Goal: Task Accomplishment & Management: Complete application form

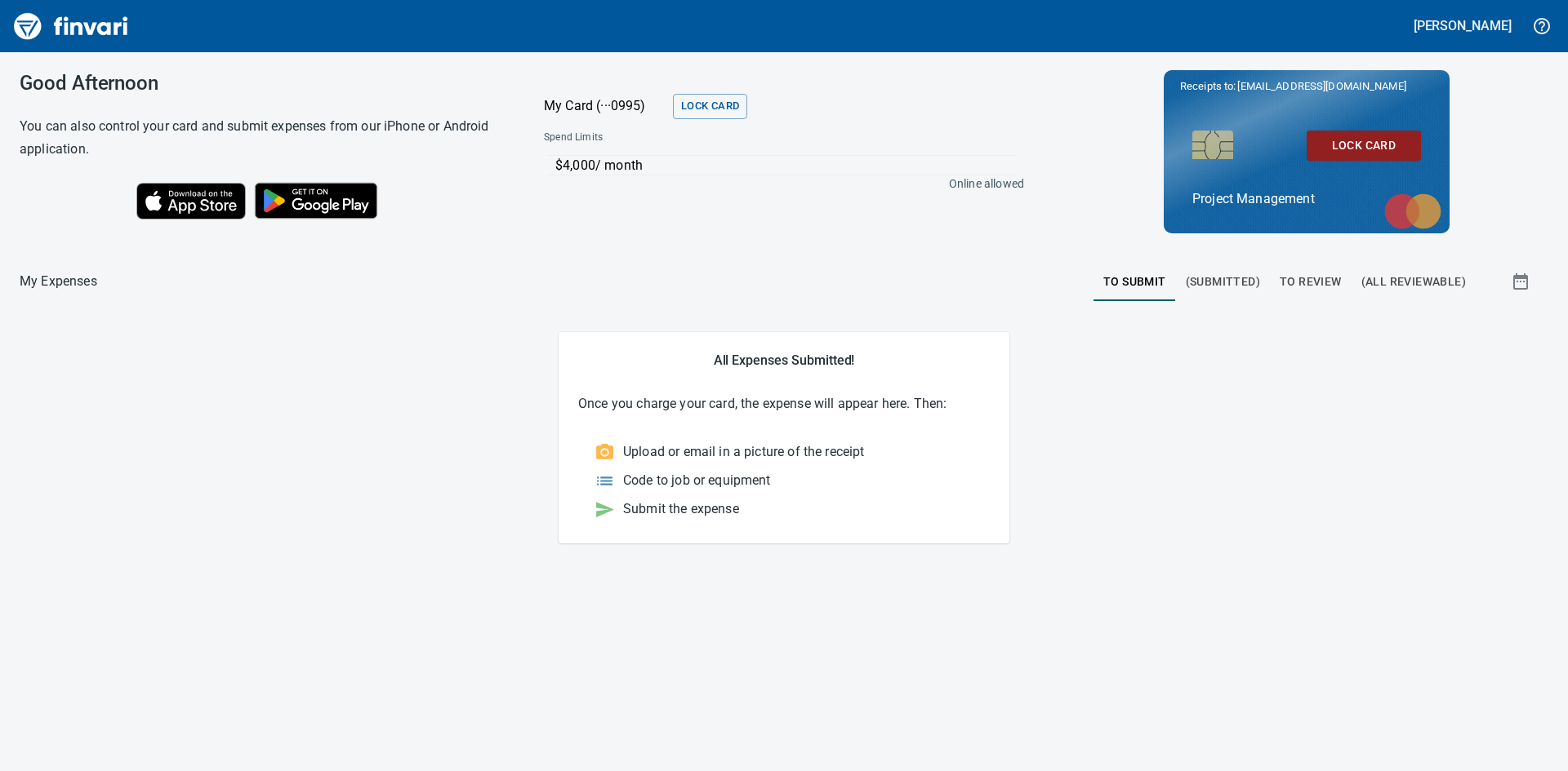
click at [1320, 283] on span "To Review" at bounding box center [1311, 282] width 63 height 21
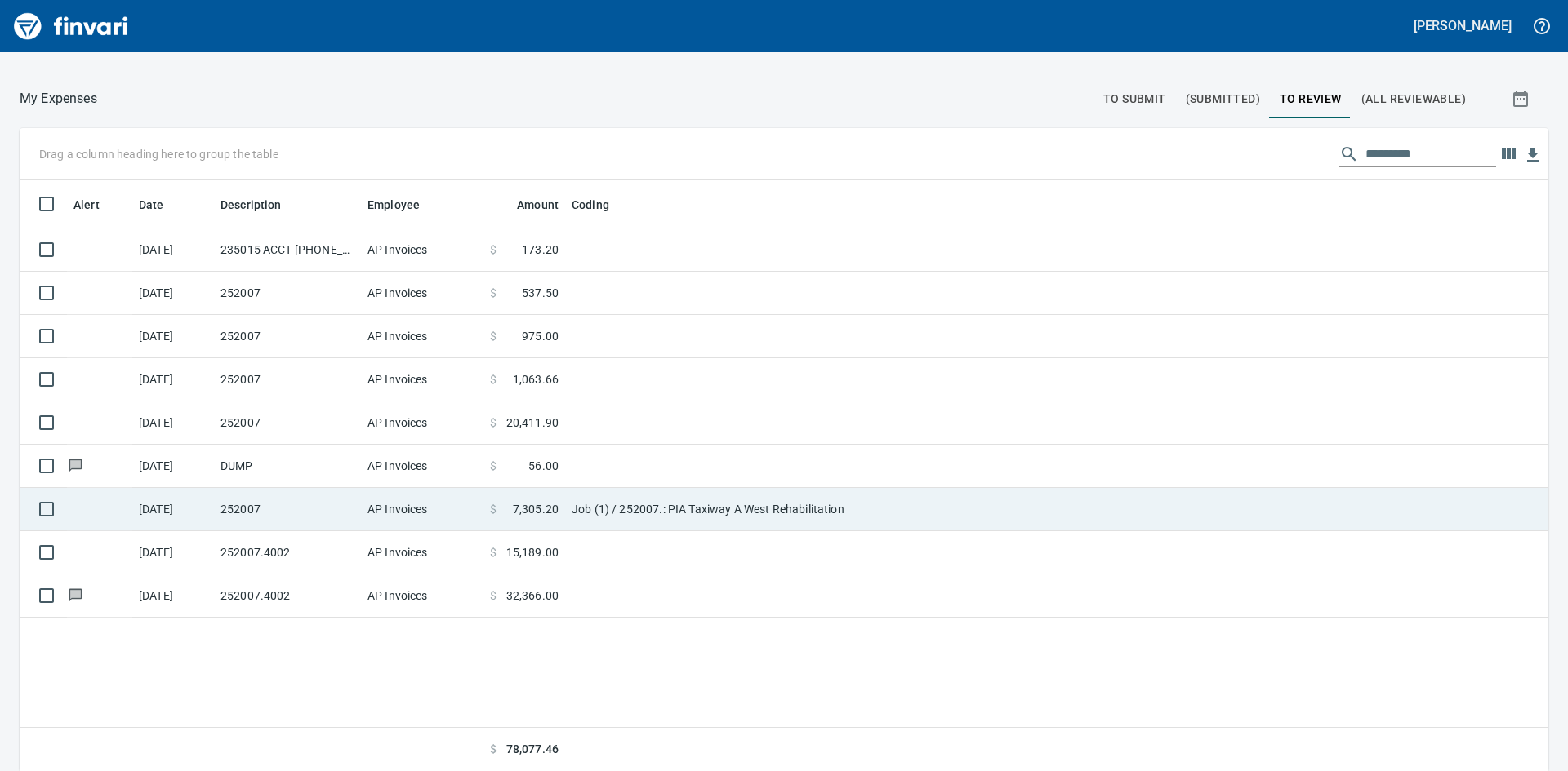
scroll to position [184, 0]
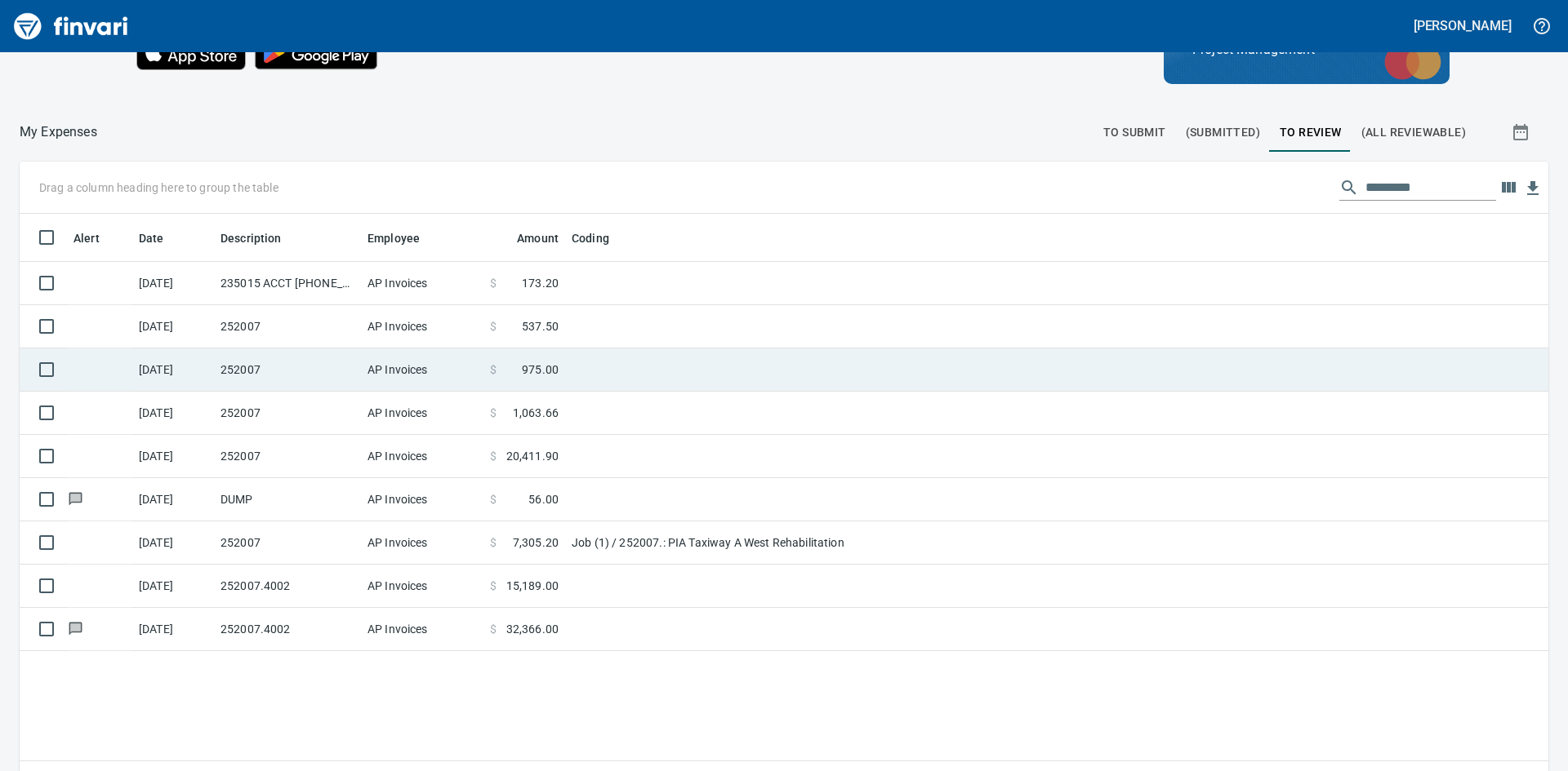
scroll to position [163, 0]
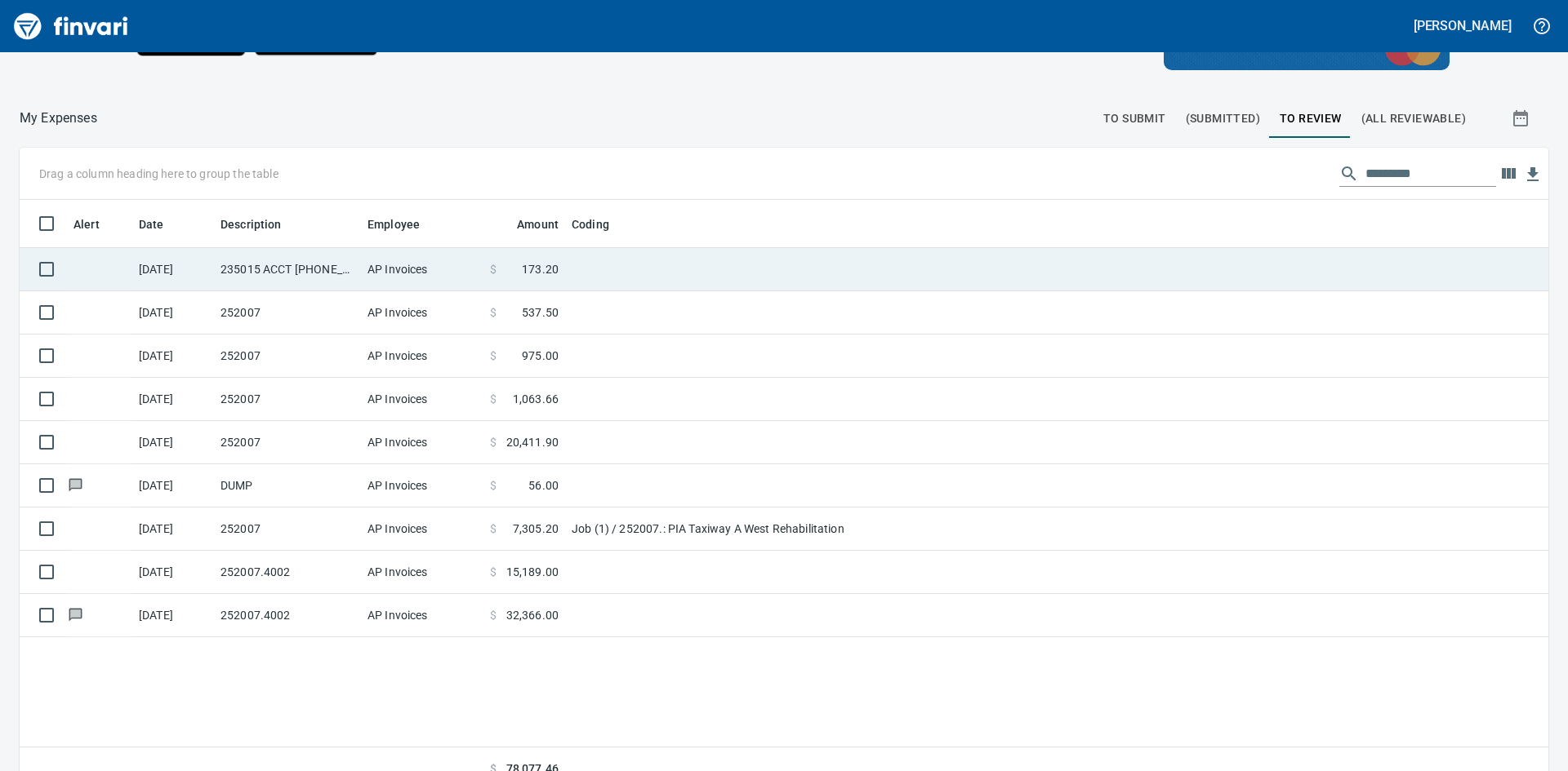
click at [263, 274] on td "235015 ACCT [PHONE_NUMBER]" at bounding box center [288, 269] width 147 height 43
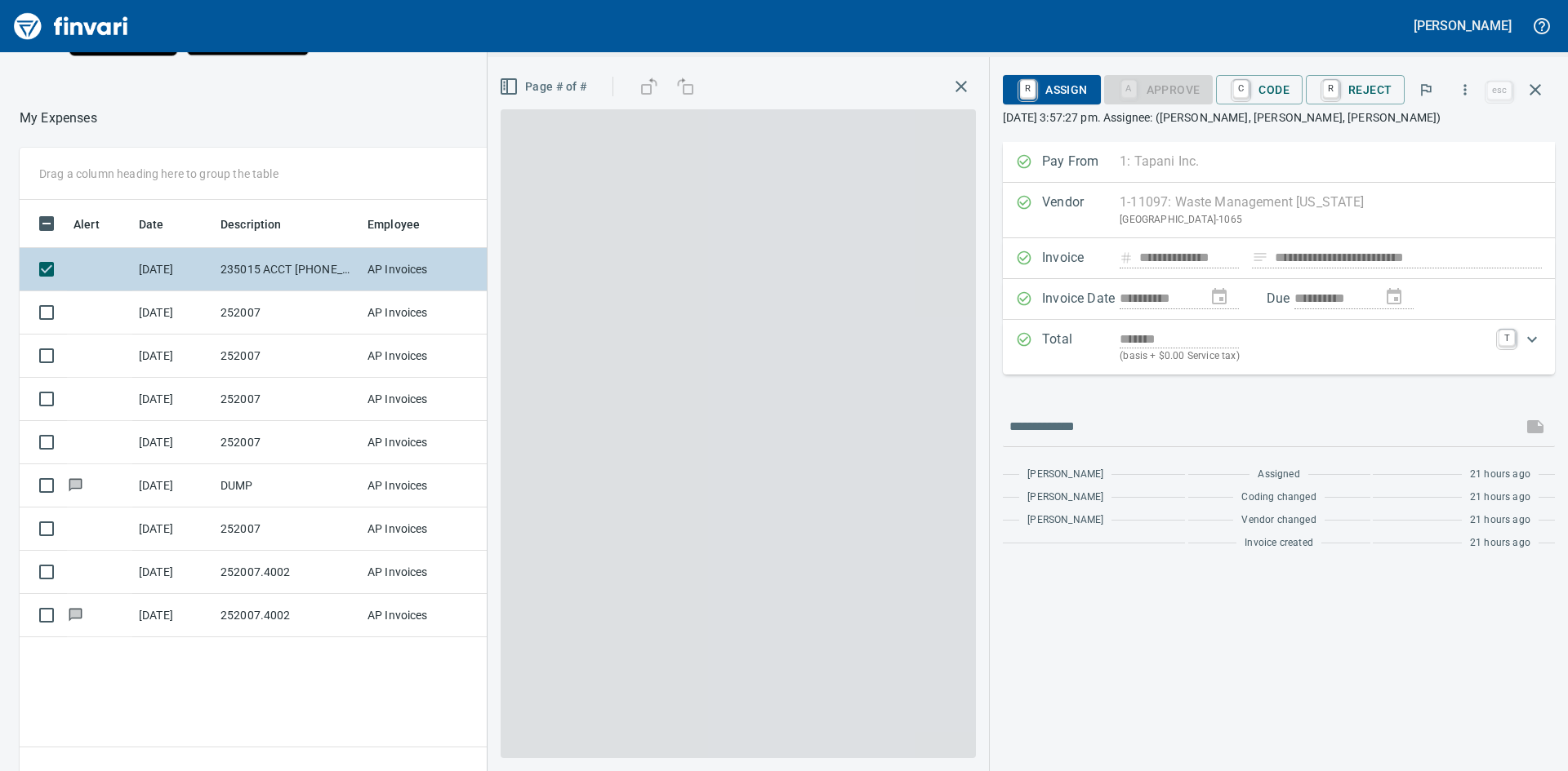
scroll to position [579, 1096]
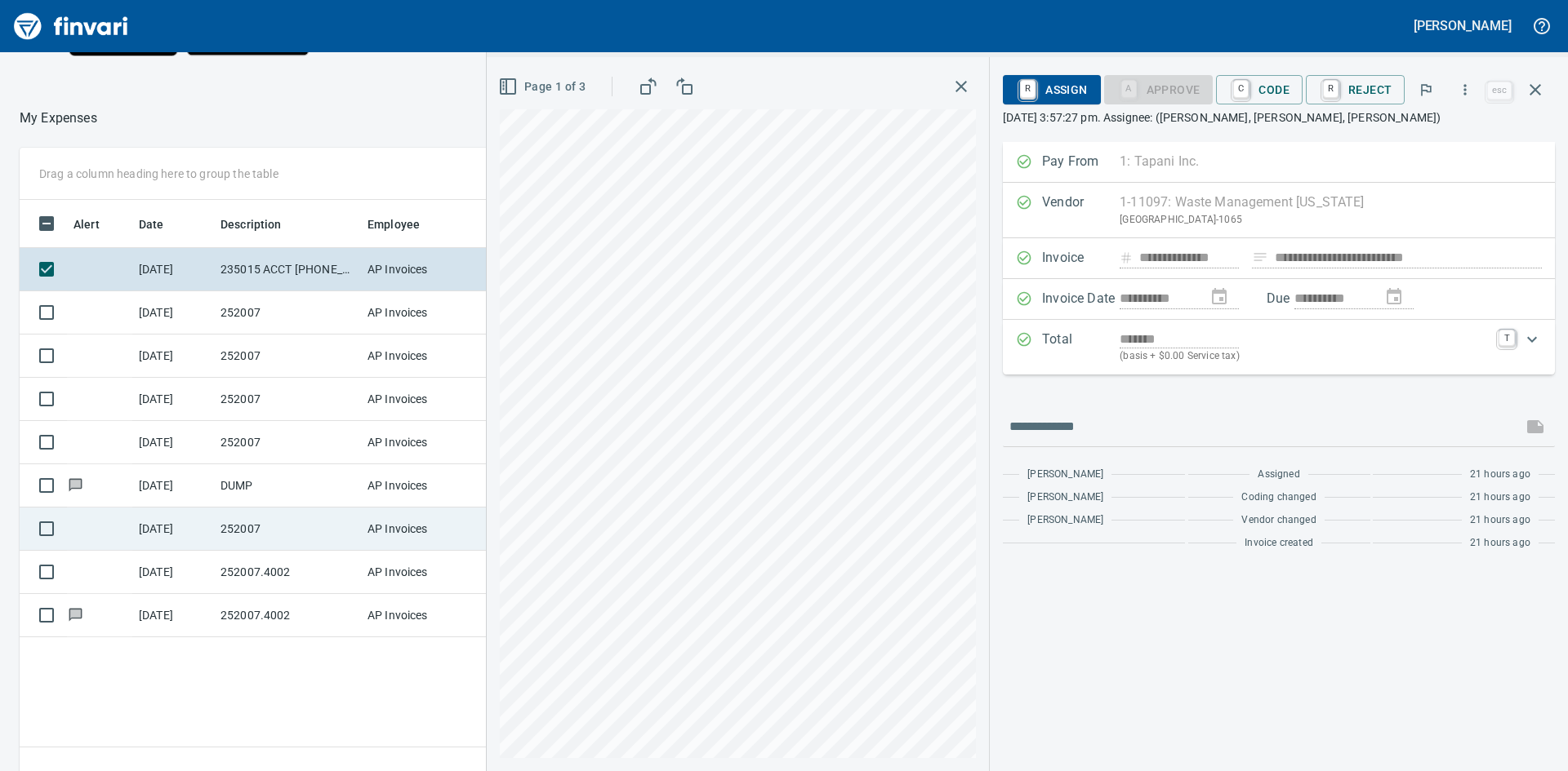
click at [396, 526] on td "AP Invoices" at bounding box center [421, 529] width 122 height 43
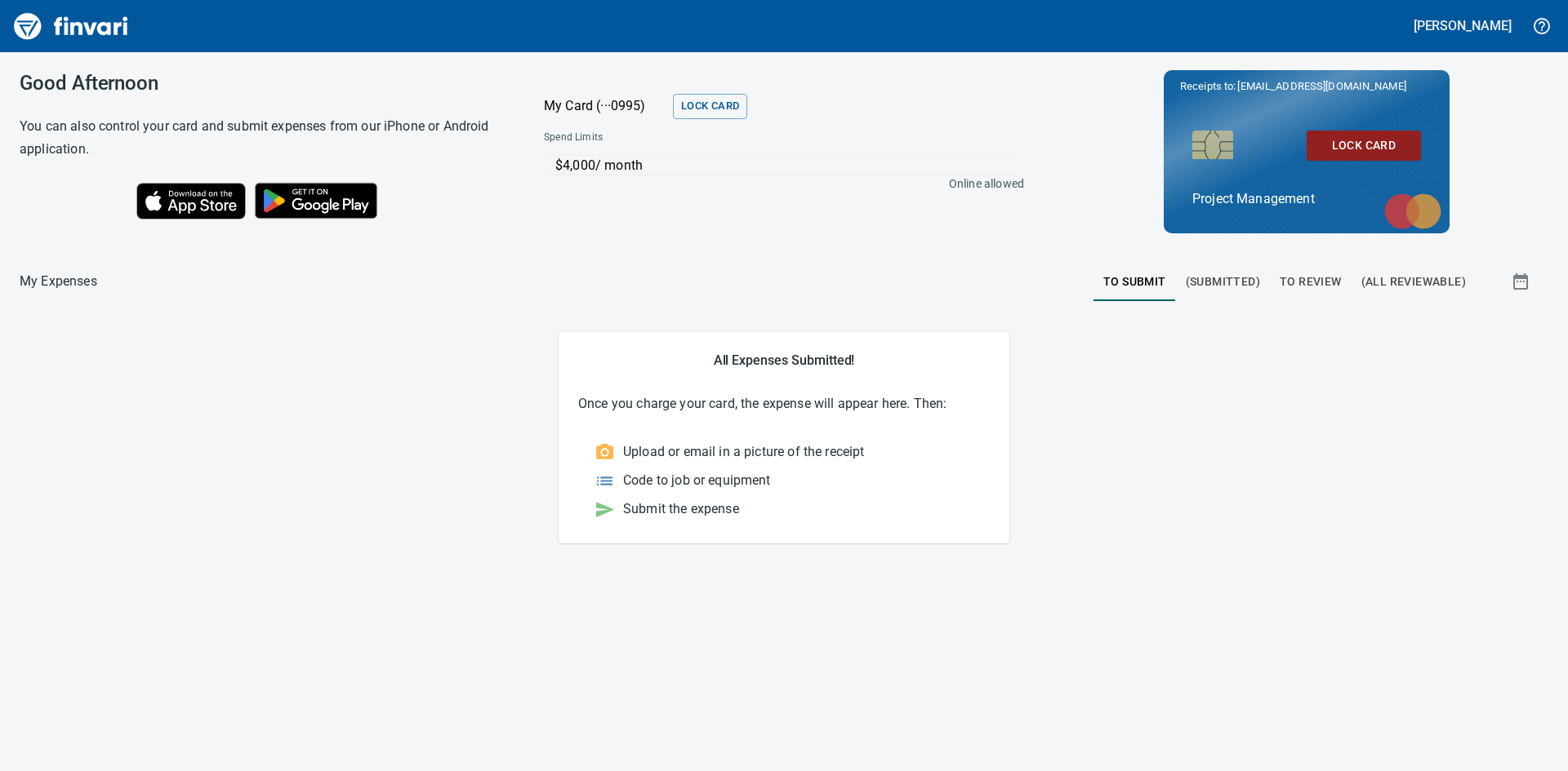
click at [1310, 283] on span "To Review" at bounding box center [1311, 282] width 63 height 21
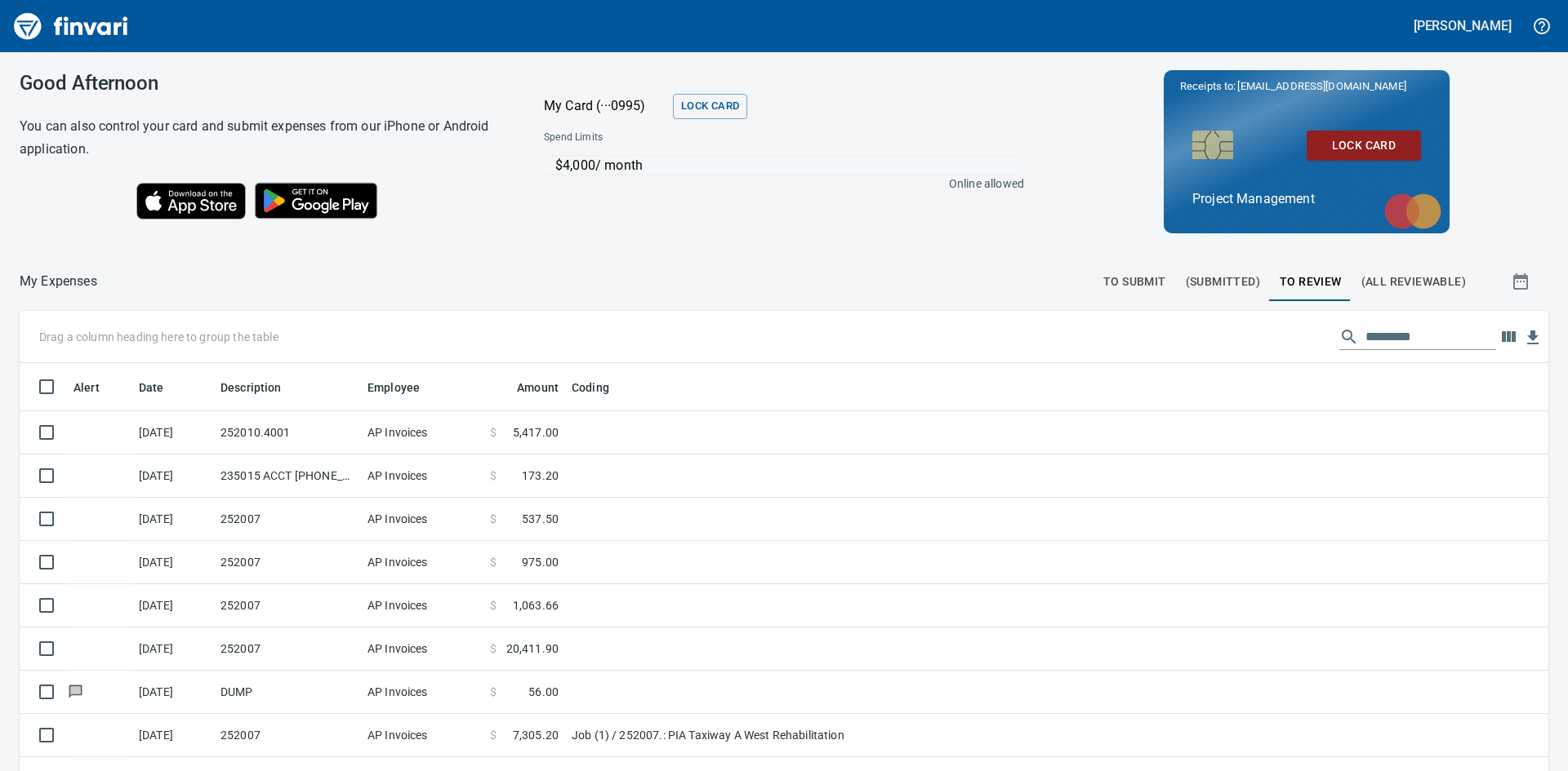
scroll to position [579, 1505]
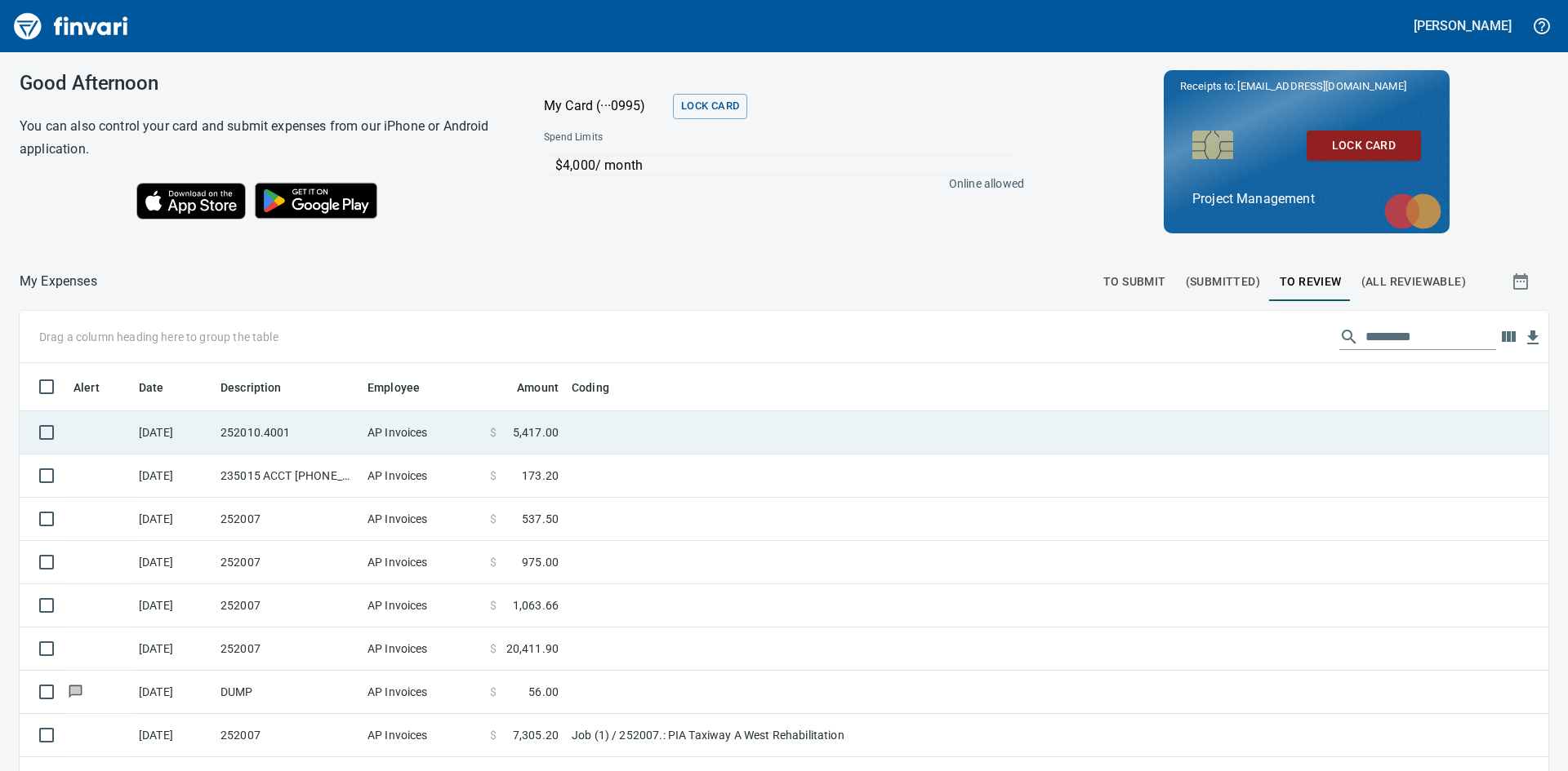
click at [274, 428] on td "252010.4001" at bounding box center [288, 433] width 147 height 43
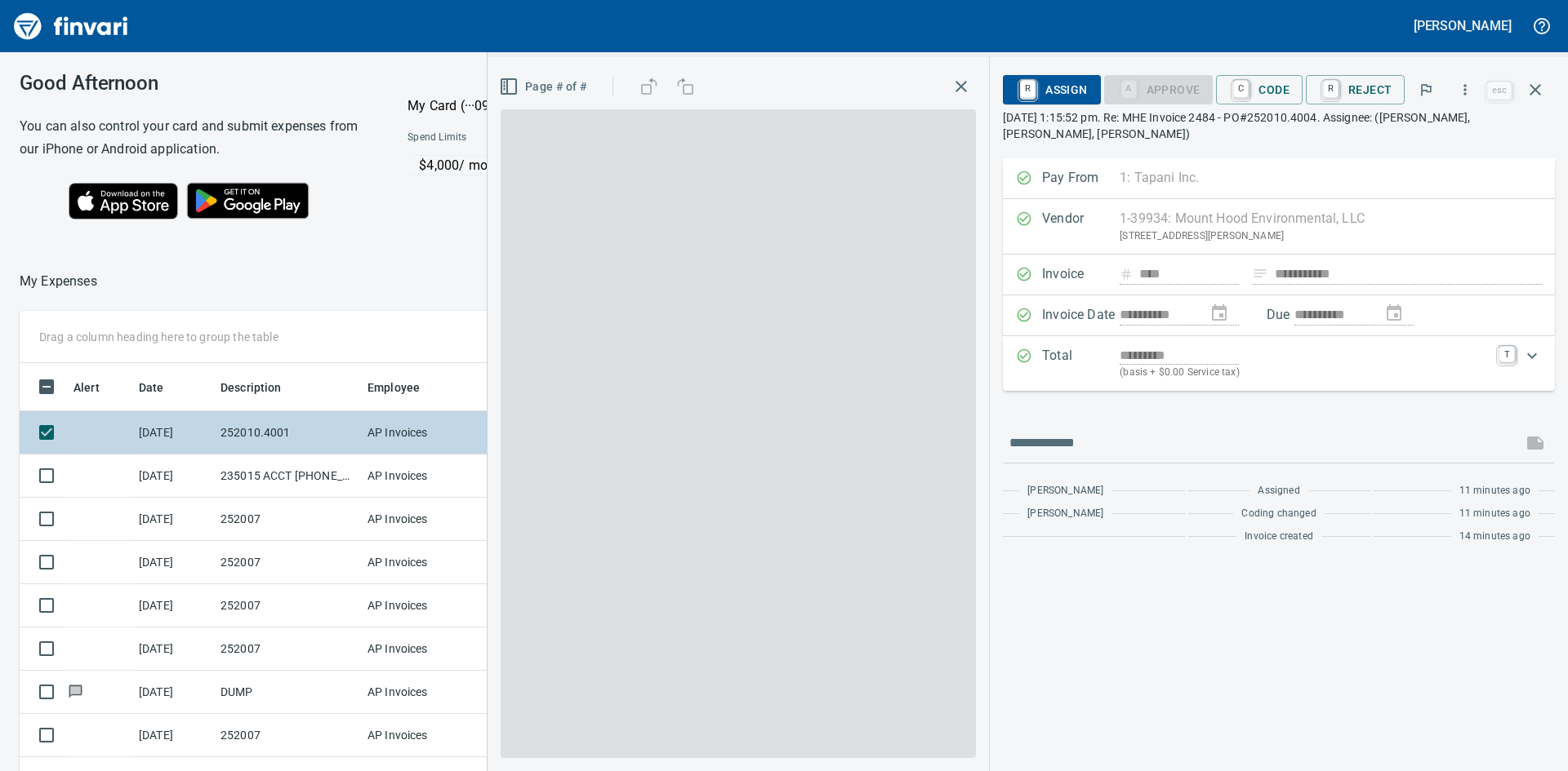
scroll to position [579, 1096]
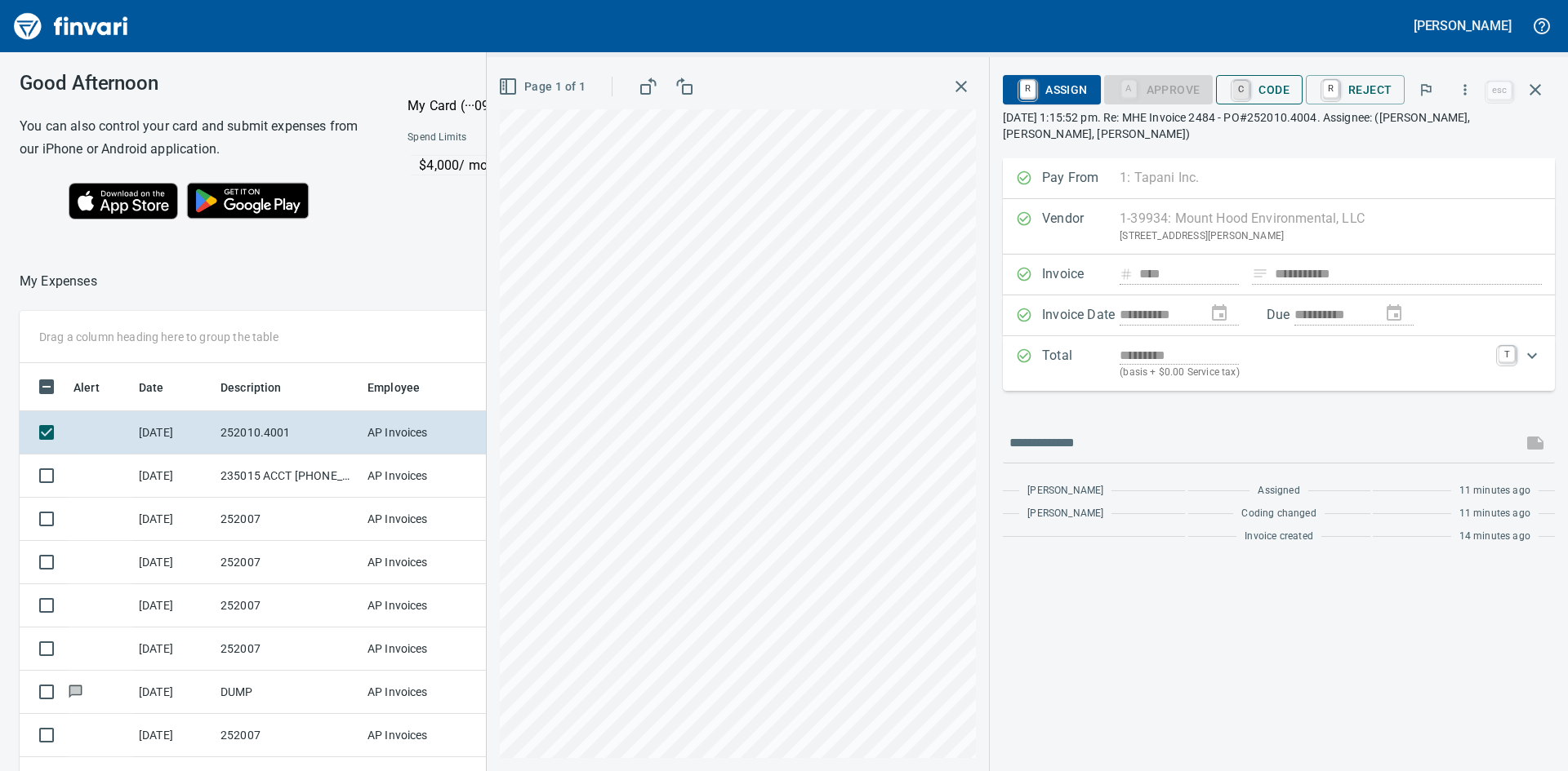
click at [1241, 89] on link "C" at bounding box center [1240, 90] width 15 height 18
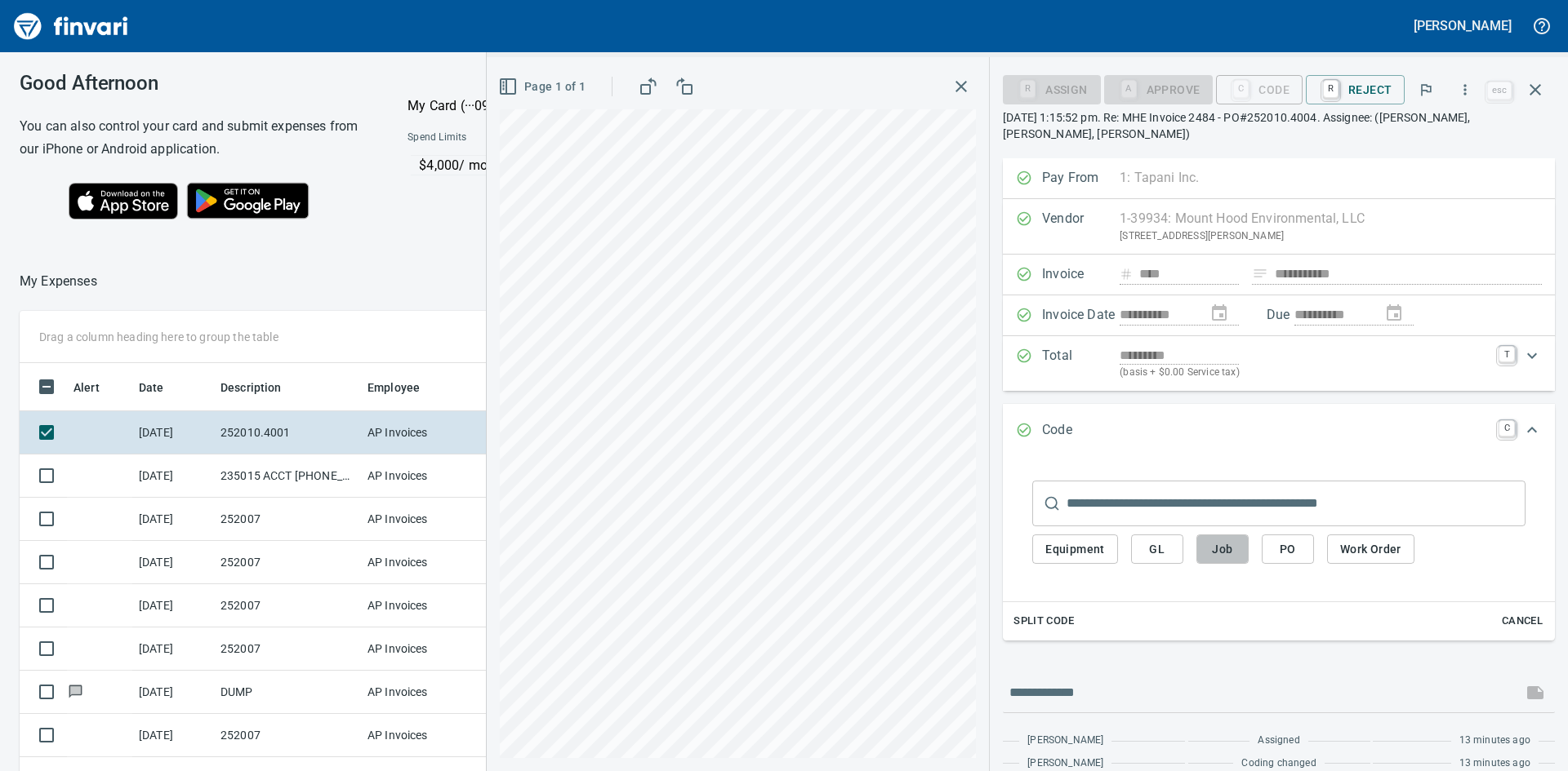
click at [1230, 555] on span "Job" at bounding box center [1222, 550] width 26 height 21
click at [1222, 550] on span "Job" at bounding box center [1222, 550] width 26 height 21
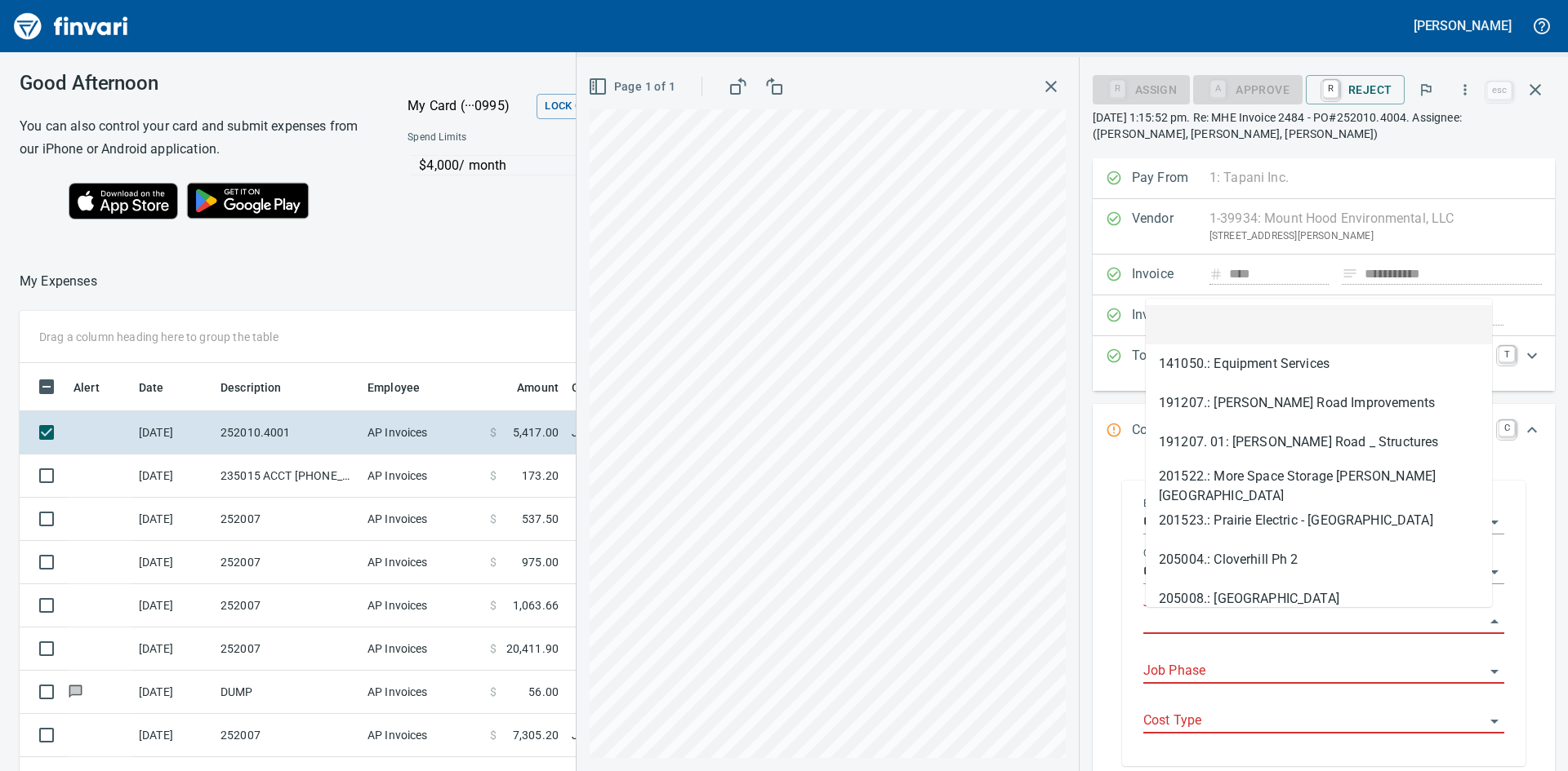
click at [1230, 619] on input "Job" at bounding box center [1314, 622] width 341 height 23
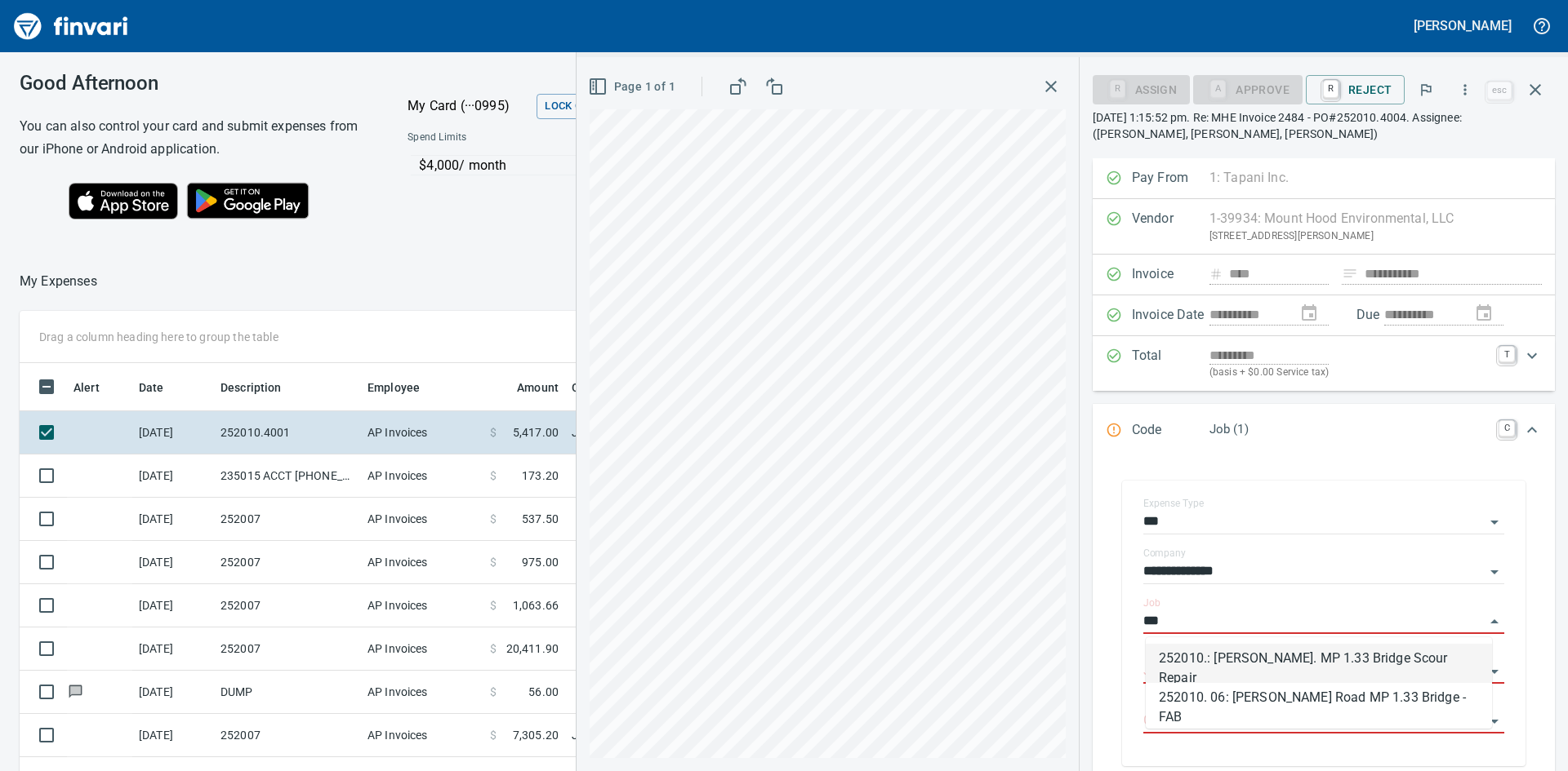
click at [1318, 665] on li "252010.: [PERSON_NAME]. MP 1.33 Bridge Scour Repair" at bounding box center [1319, 664] width 346 height 39
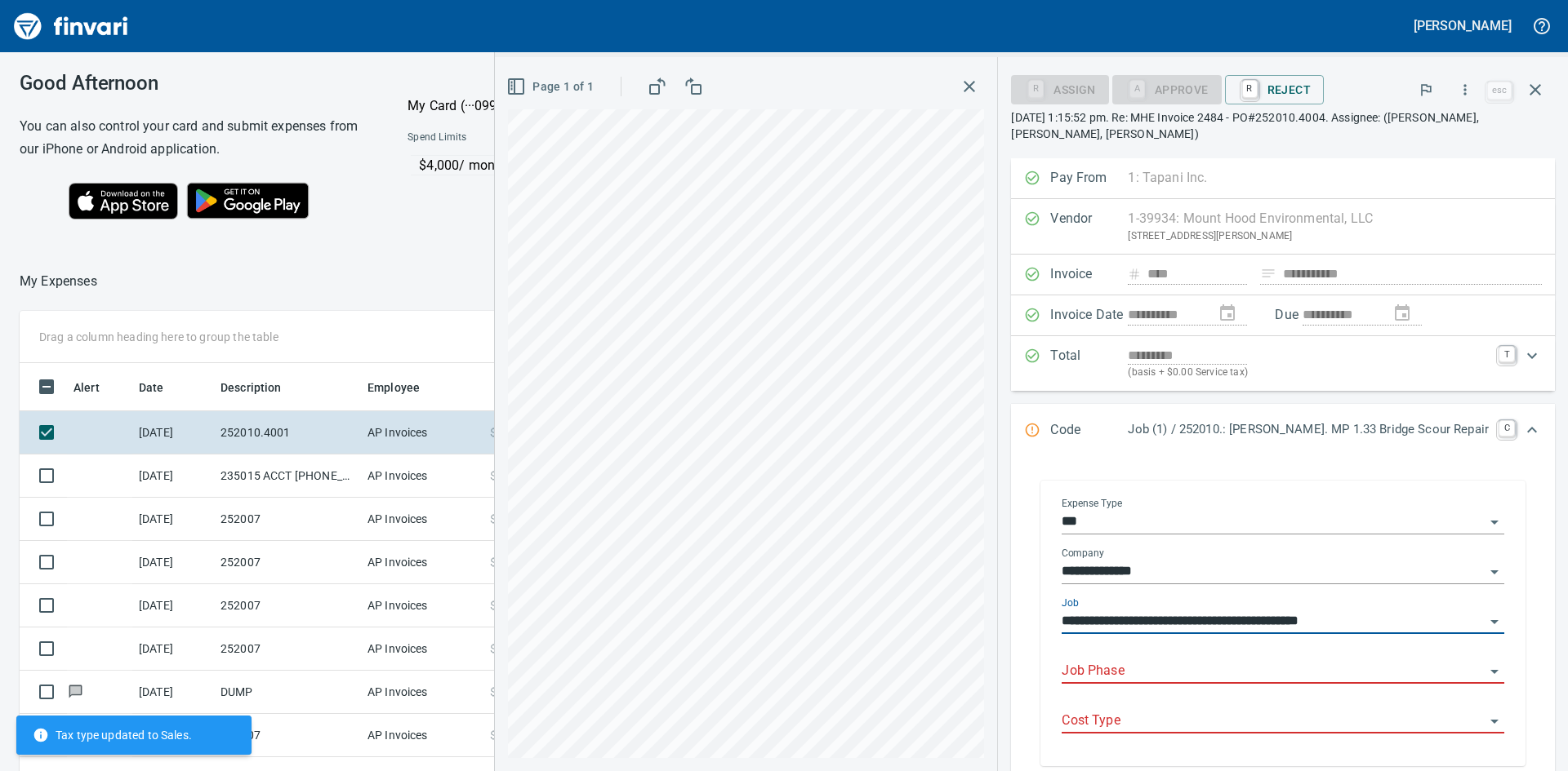
click at [1306, 657] on div "Job Phase" at bounding box center [1283, 665] width 443 height 37
type input "**********"
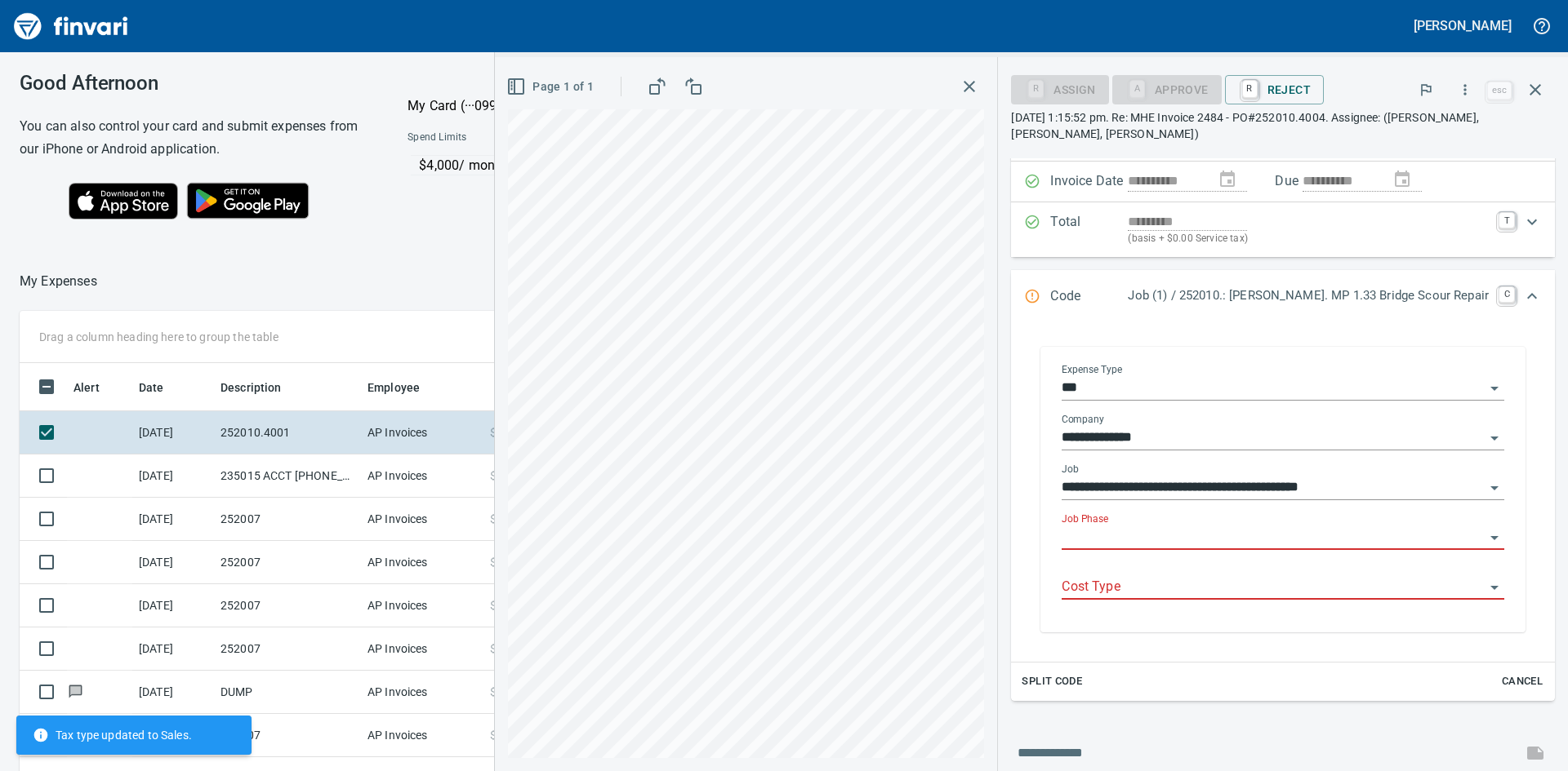
scroll to position [163, 0]
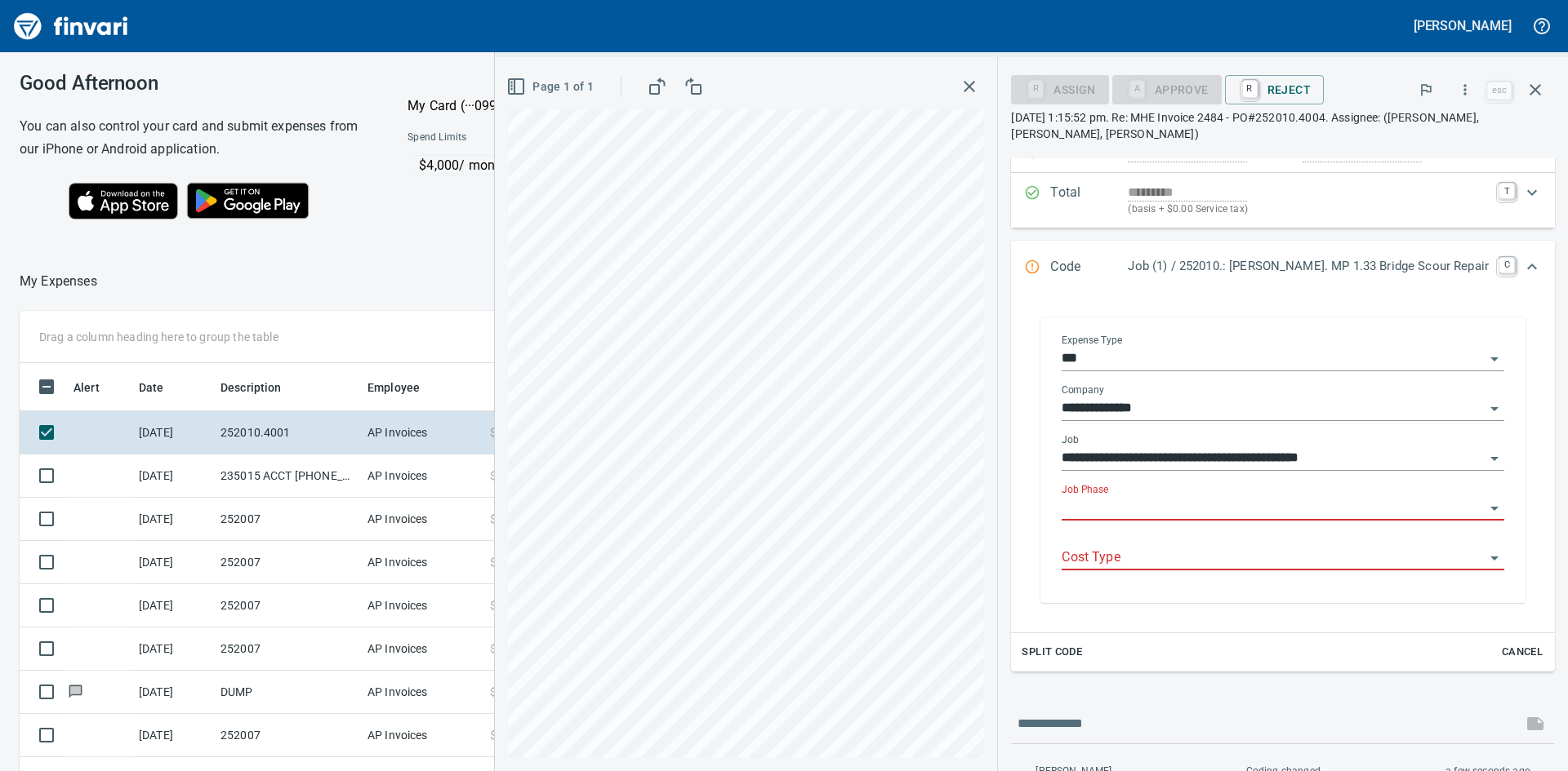
click at [1227, 508] on input "Job Phase" at bounding box center [1273, 509] width 423 height 23
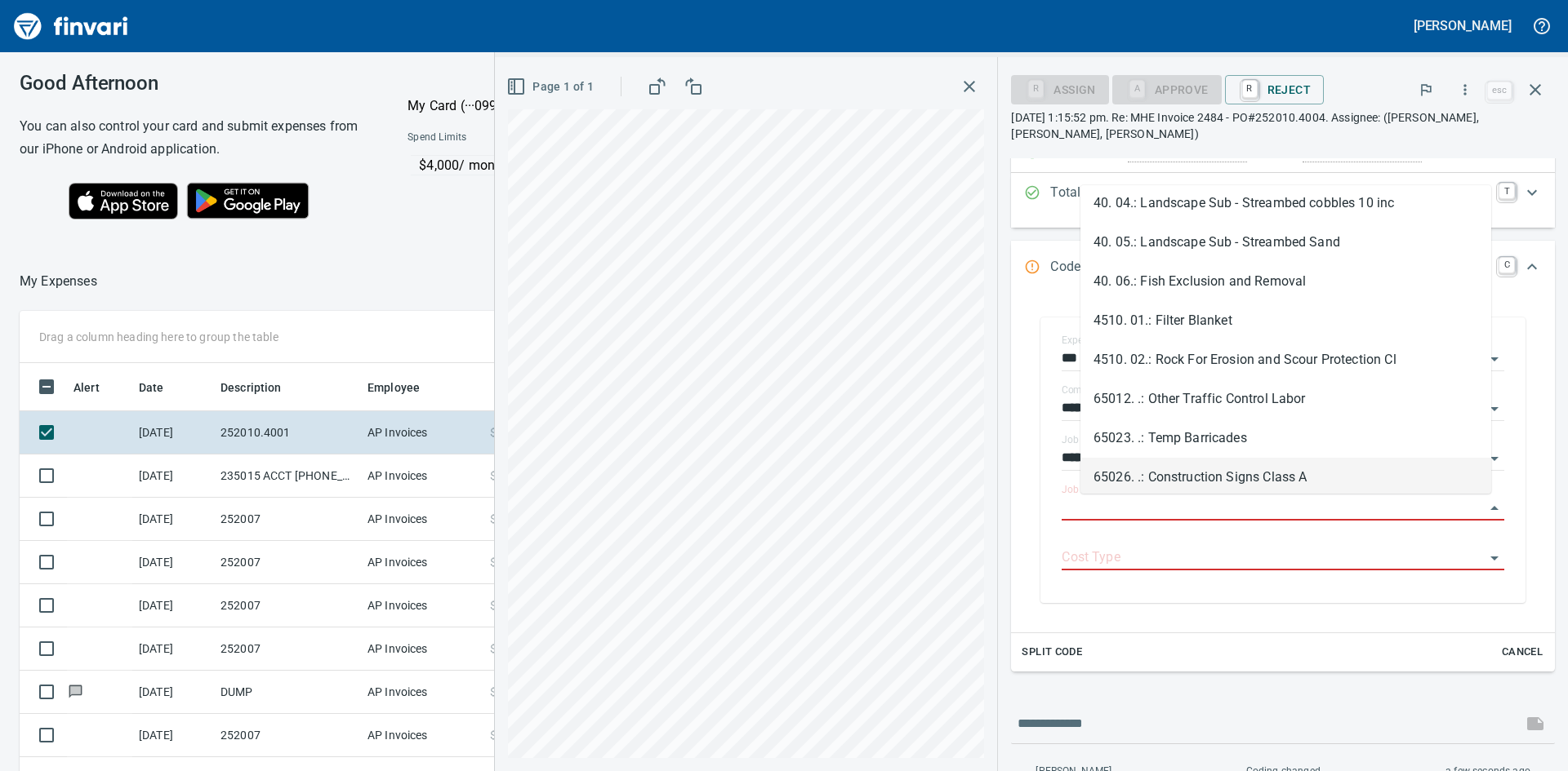
scroll to position [1469, 0]
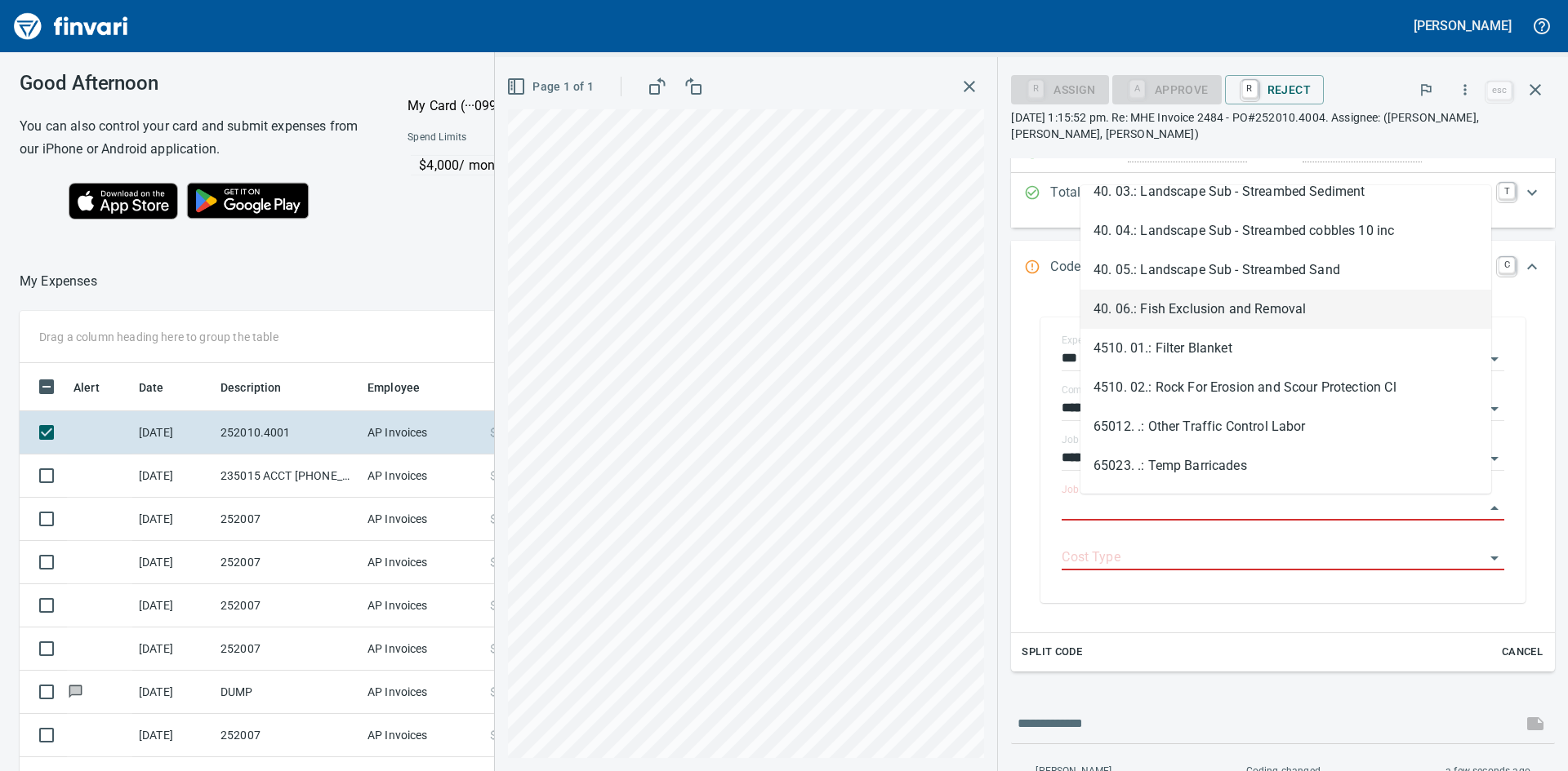
click at [1208, 303] on li "40. 06.: Fish Exclusion and Removal" at bounding box center [1286, 310] width 411 height 39
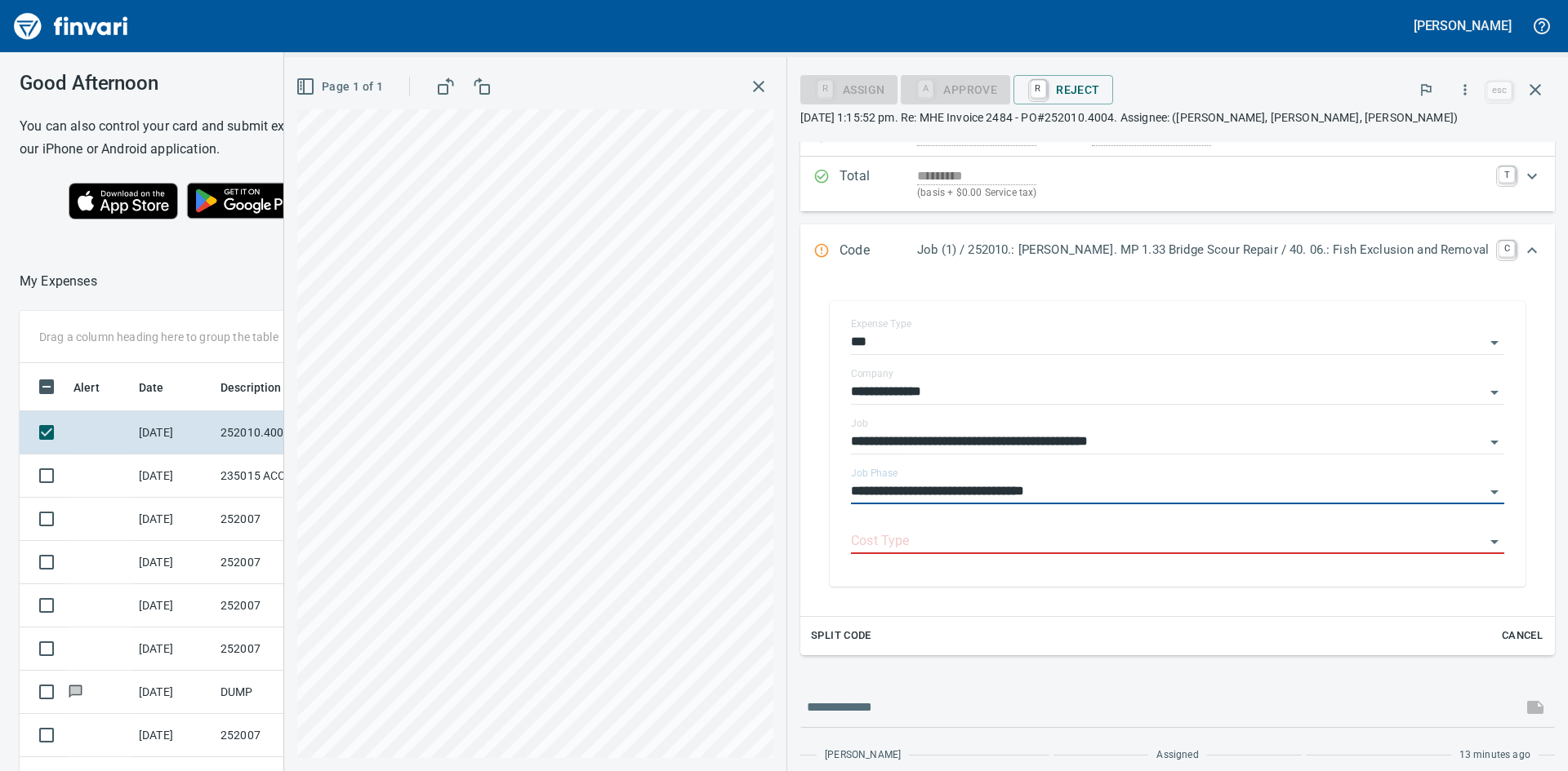
type input "**********"
click at [1138, 528] on div "Cost Type" at bounding box center [1178, 535] width 654 height 37
click at [1485, 543] on icon "Open" at bounding box center [1495, 542] width 20 height 20
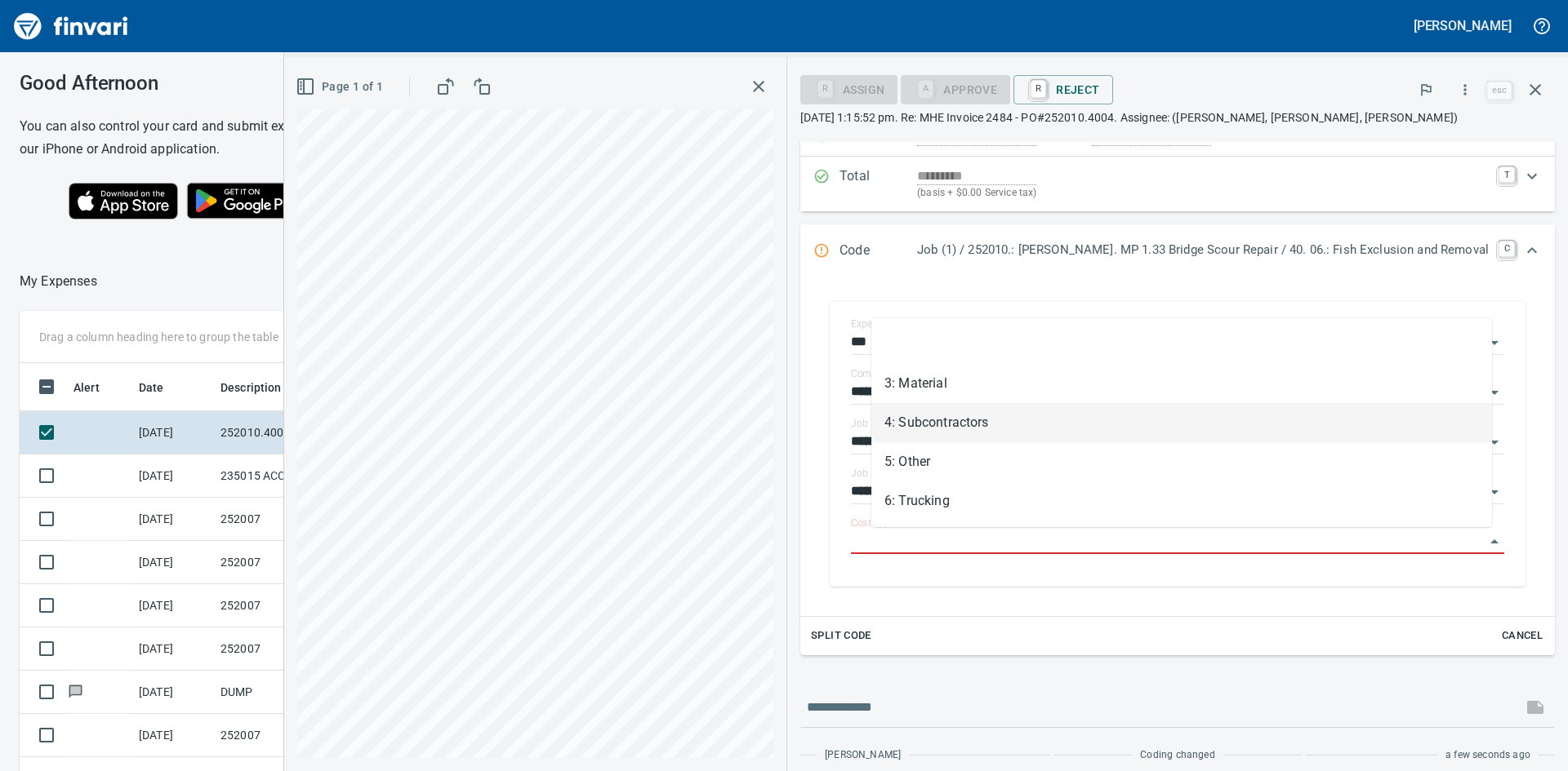
click at [920, 421] on li "4: Subcontractors" at bounding box center [1181, 423] width 621 height 39
type input "**********"
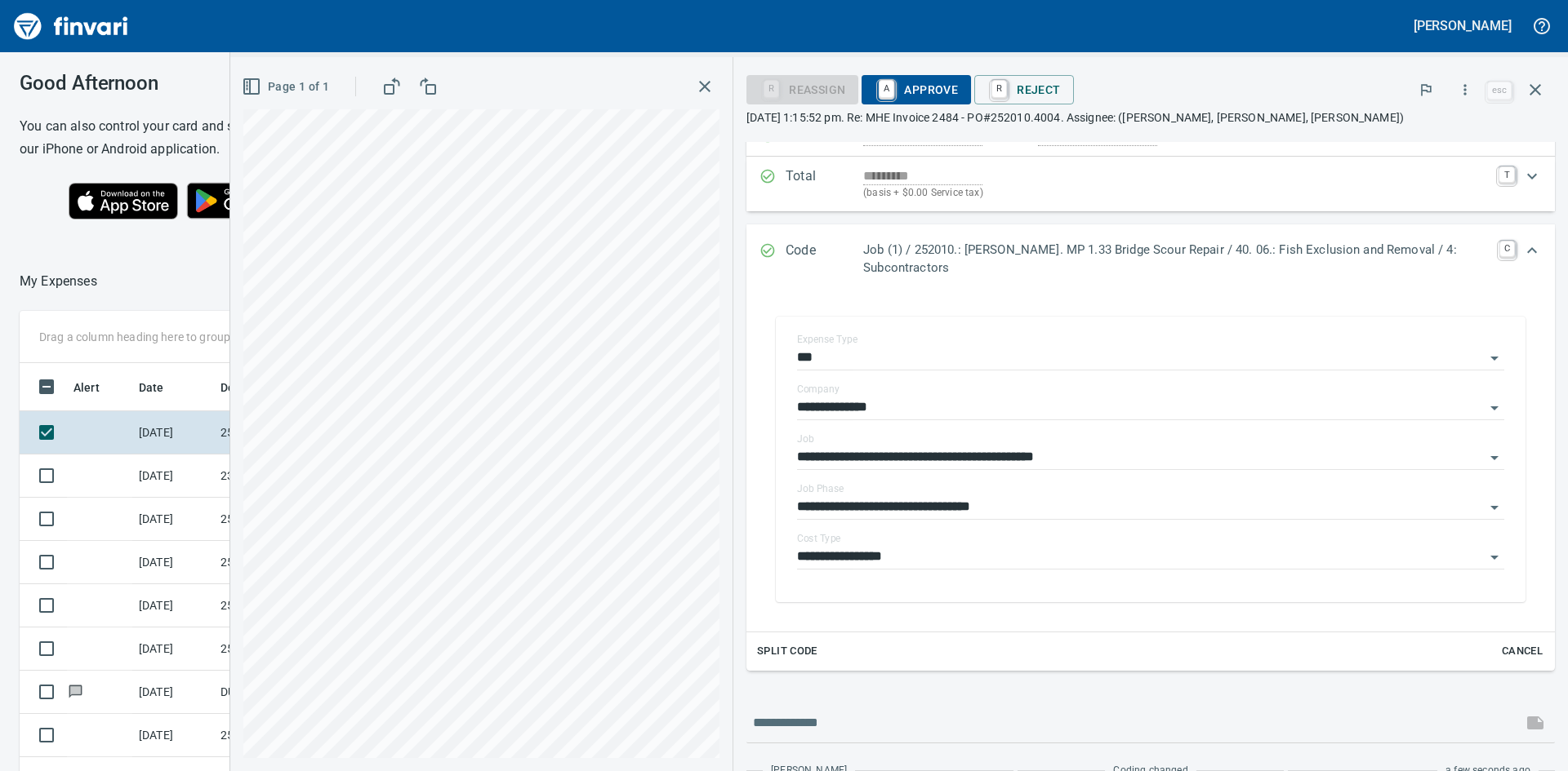
click at [772, 701] on div "**********" at bounding box center [899, 414] width 1338 height 714
click at [671, 680] on div "**********" at bounding box center [899, 414] width 1338 height 714
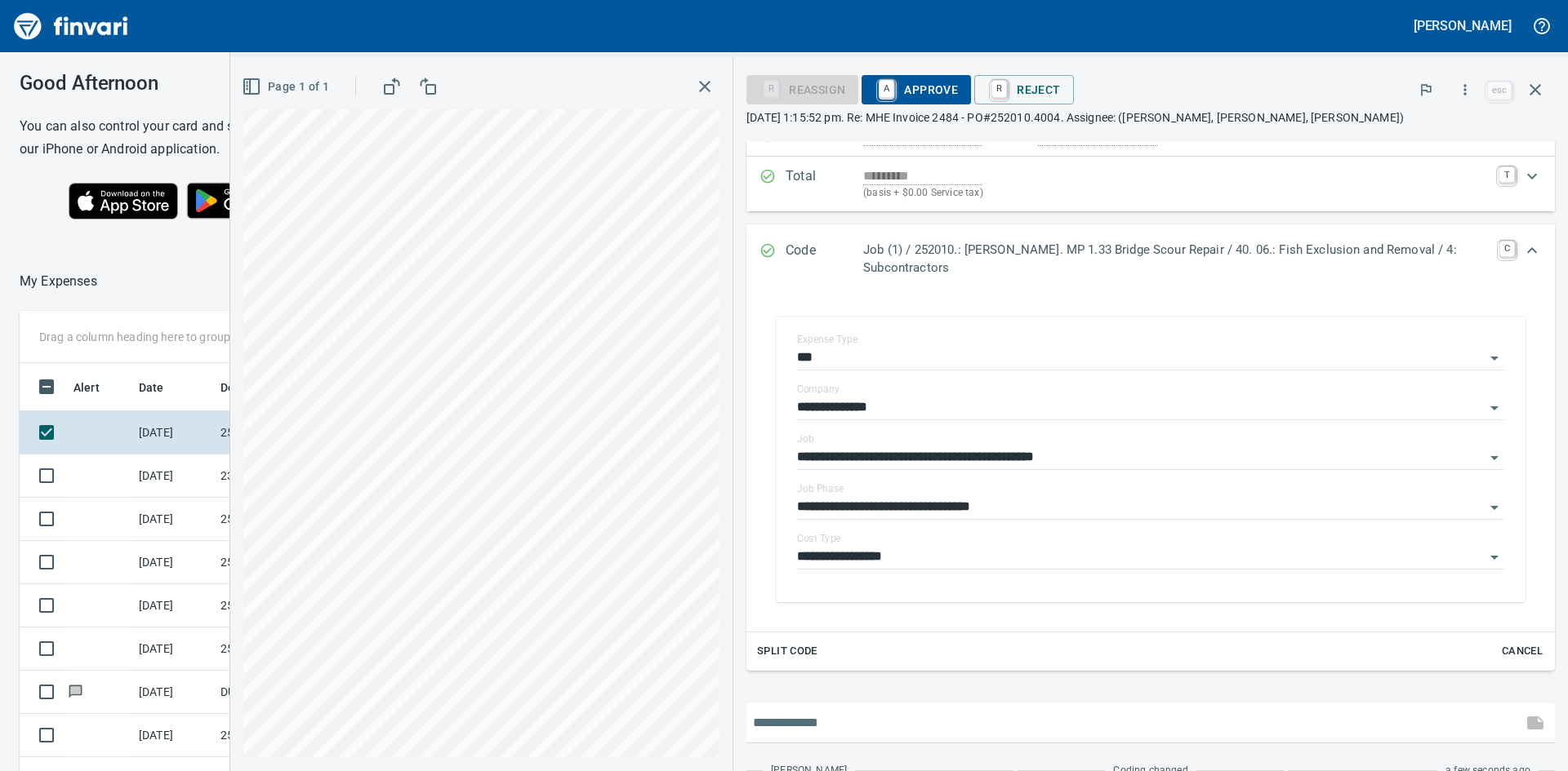
click at [854, 722] on input "text" at bounding box center [1134, 723] width 763 height 26
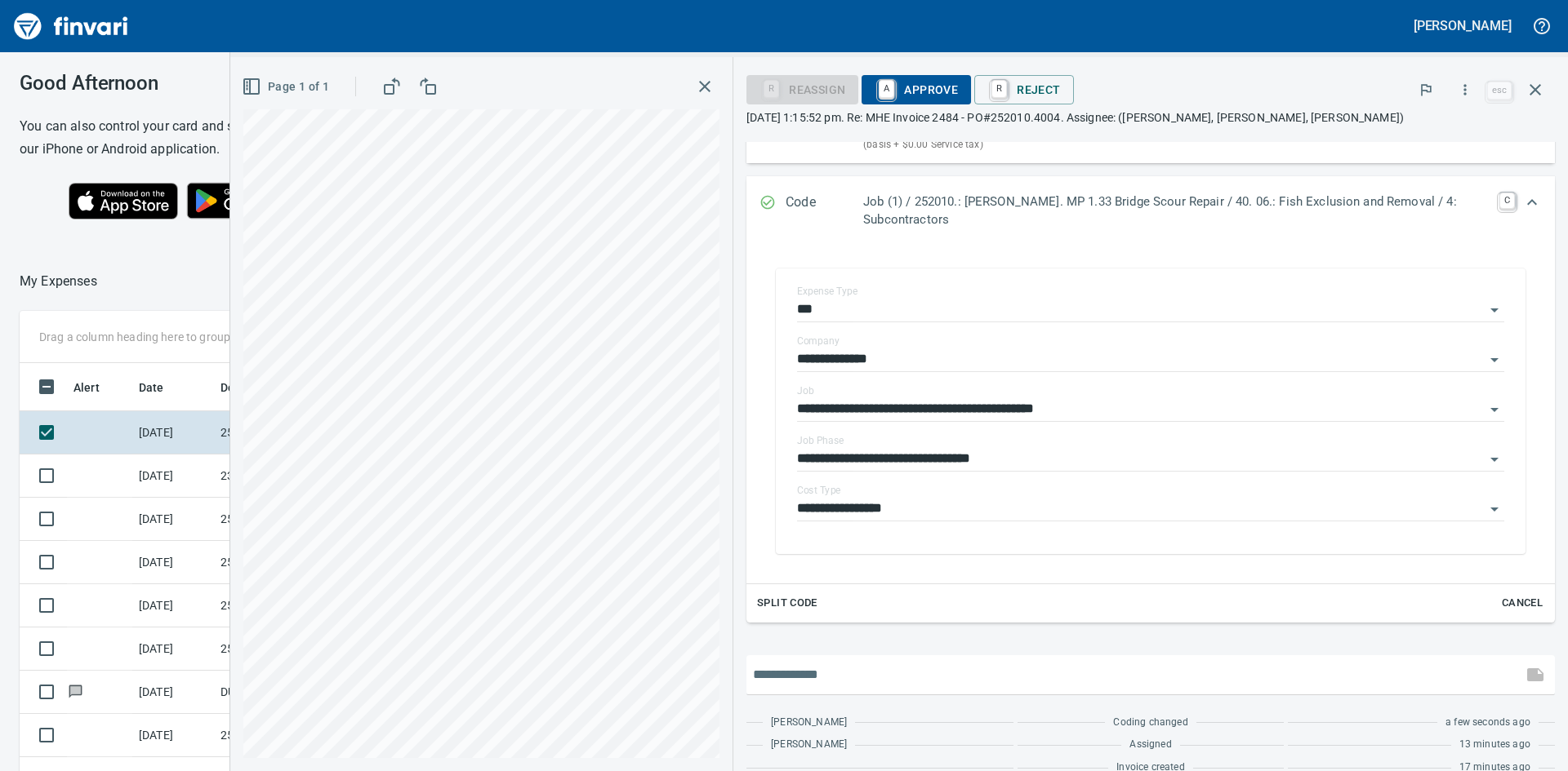
scroll to position [236, 0]
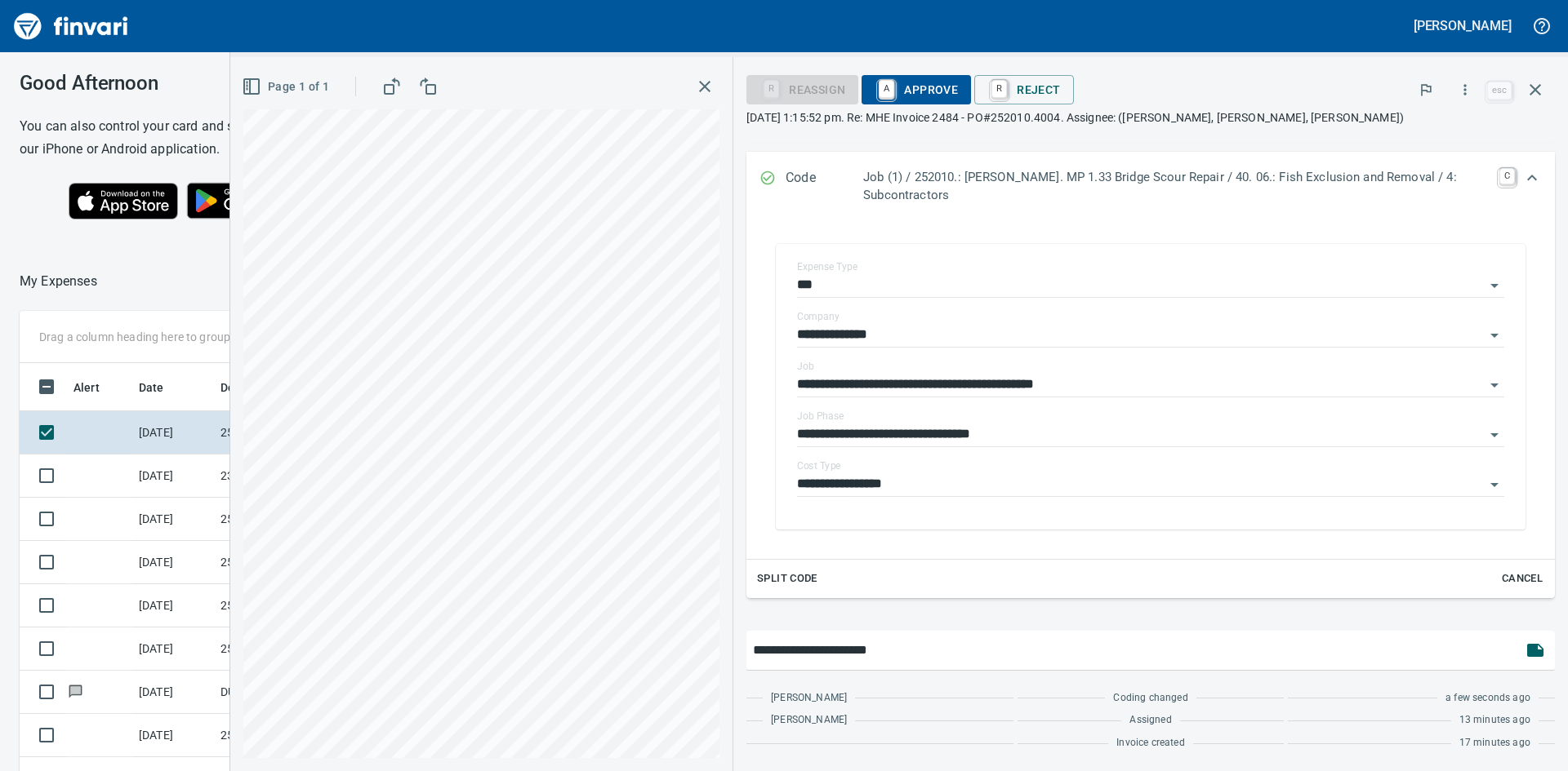
click at [831, 651] on input "**********" at bounding box center [1134, 650] width 763 height 26
type input "**********"
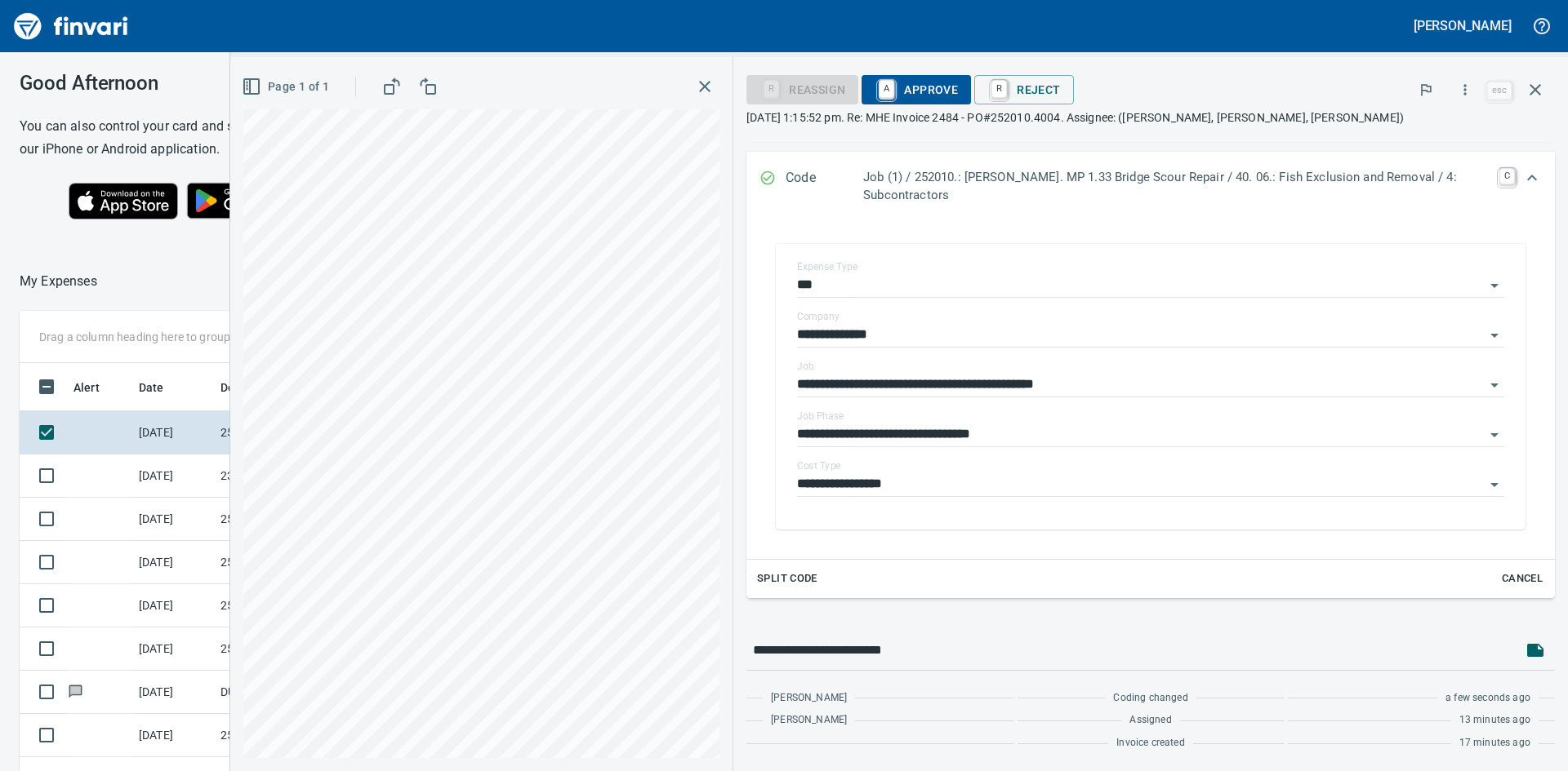
click at [1063, 715] on div "Assigned" at bounding box center [1151, 720] width 267 height 16
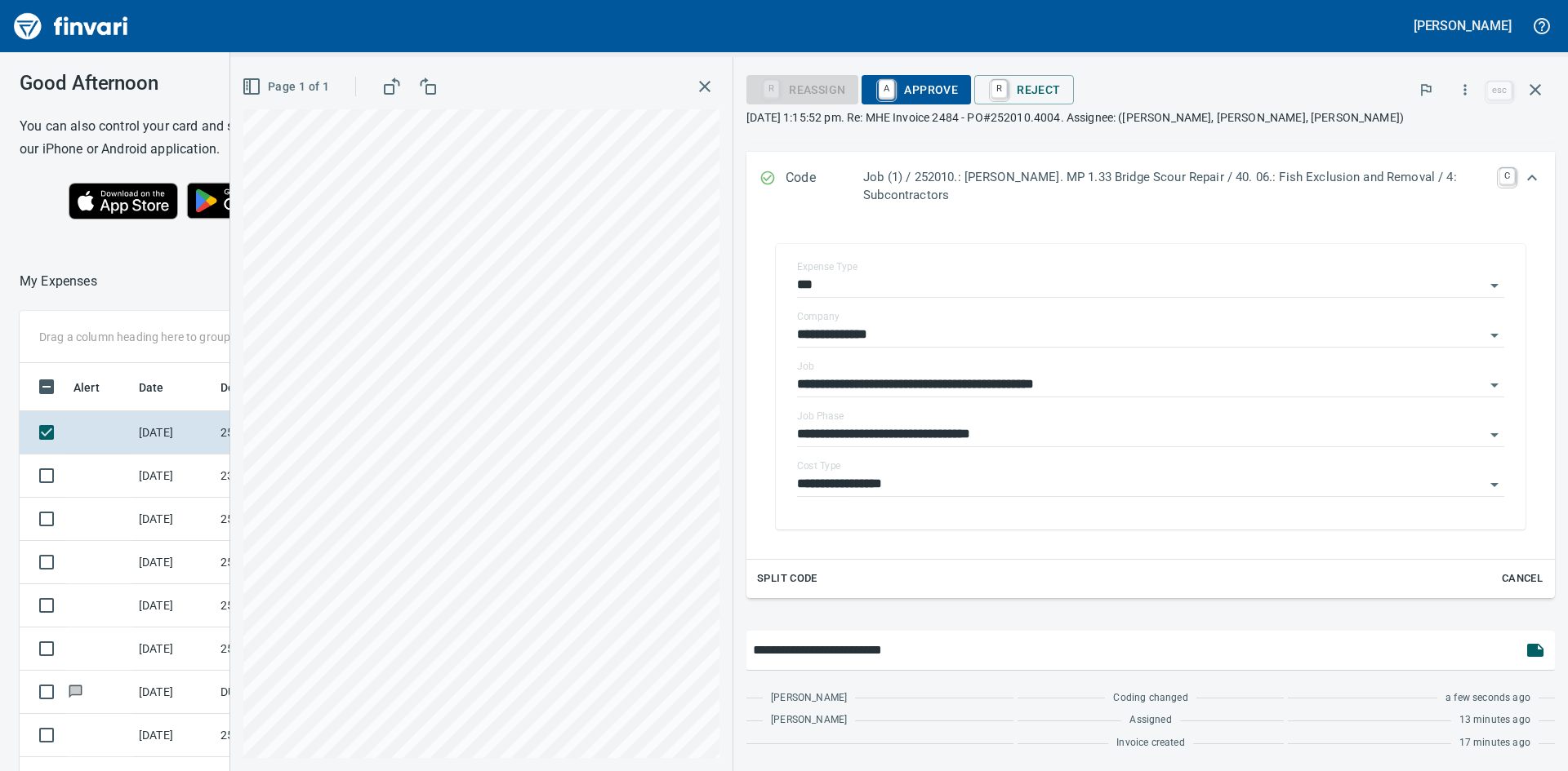
click at [1527, 652] on icon "button" at bounding box center [1535, 651] width 16 height 13
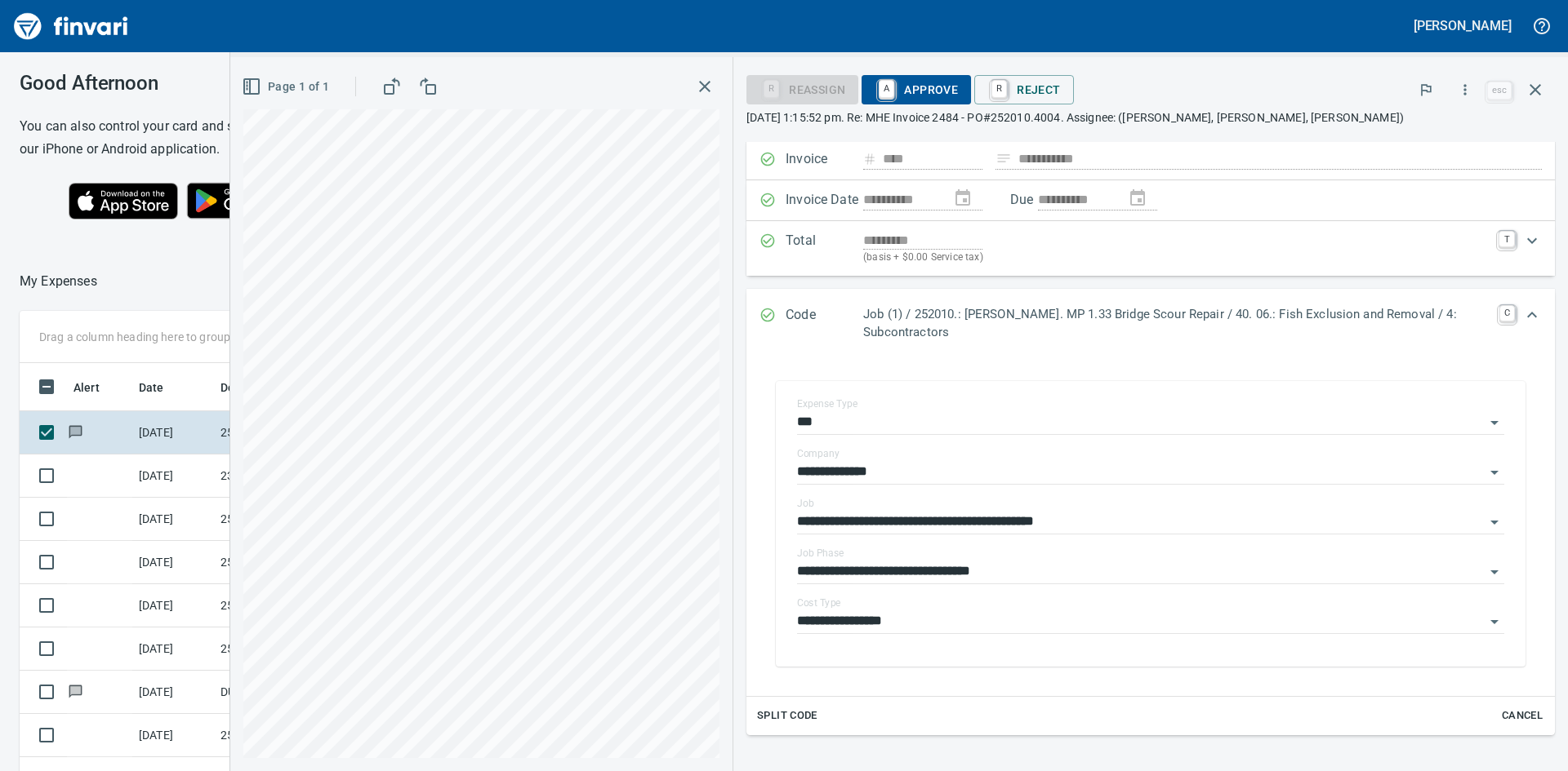
scroll to position [0, 0]
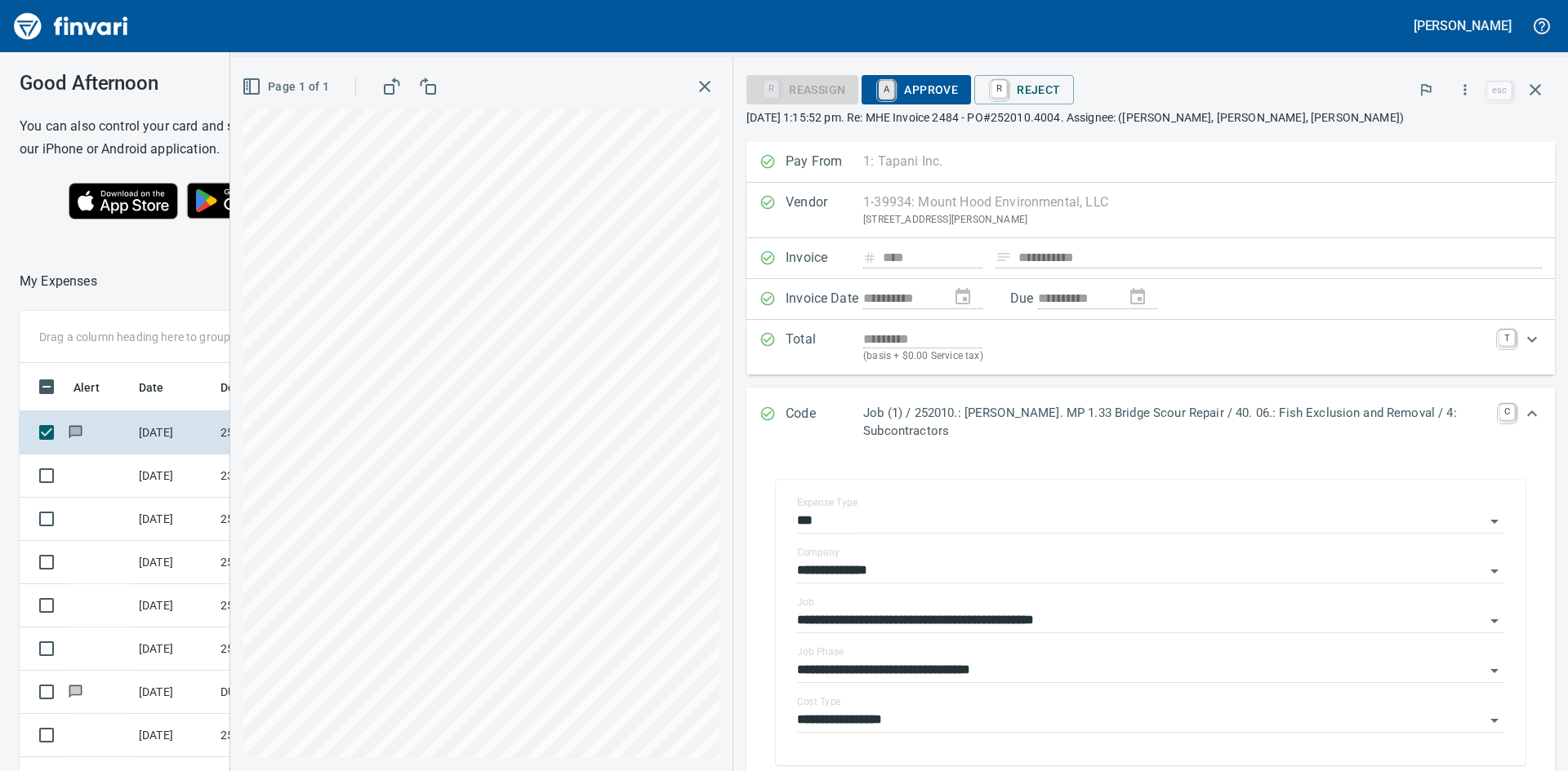
click at [894, 88] on link "A" at bounding box center [886, 90] width 15 height 18
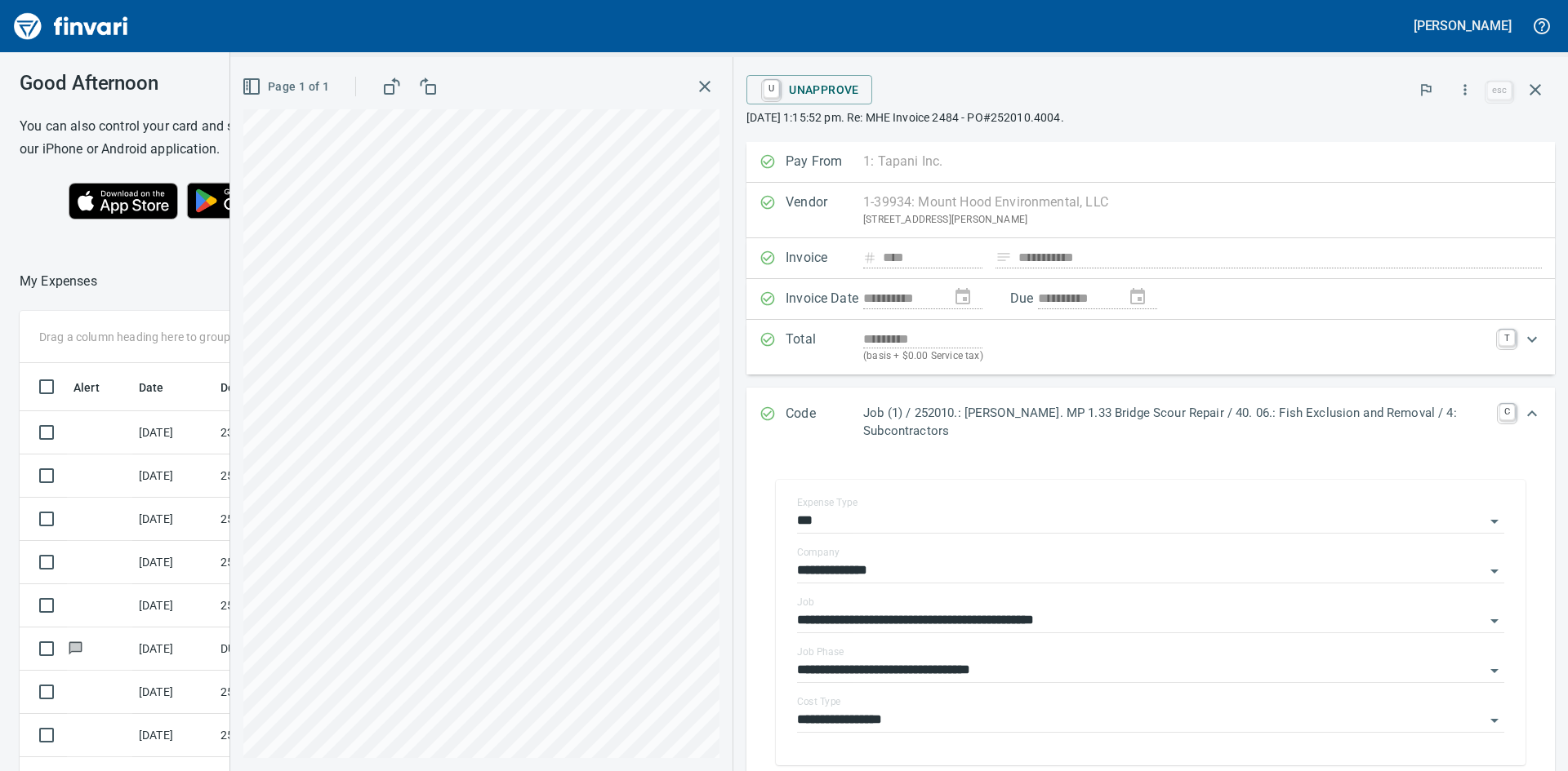
click at [705, 79] on icon "button" at bounding box center [705, 87] width 20 height 20
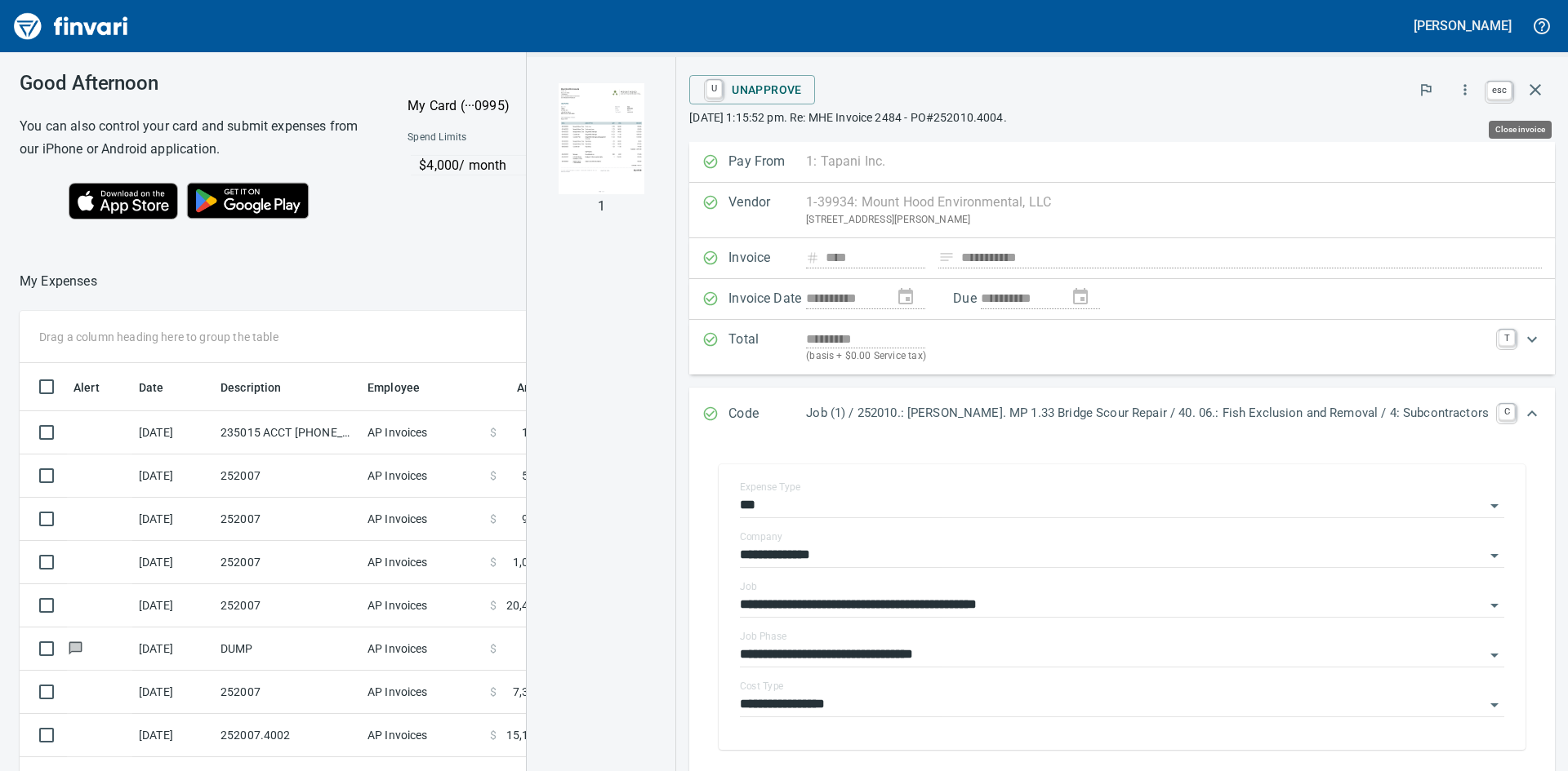
scroll to position [579, 1096]
click at [1541, 88] on icon "button" at bounding box center [1535, 90] width 20 height 20
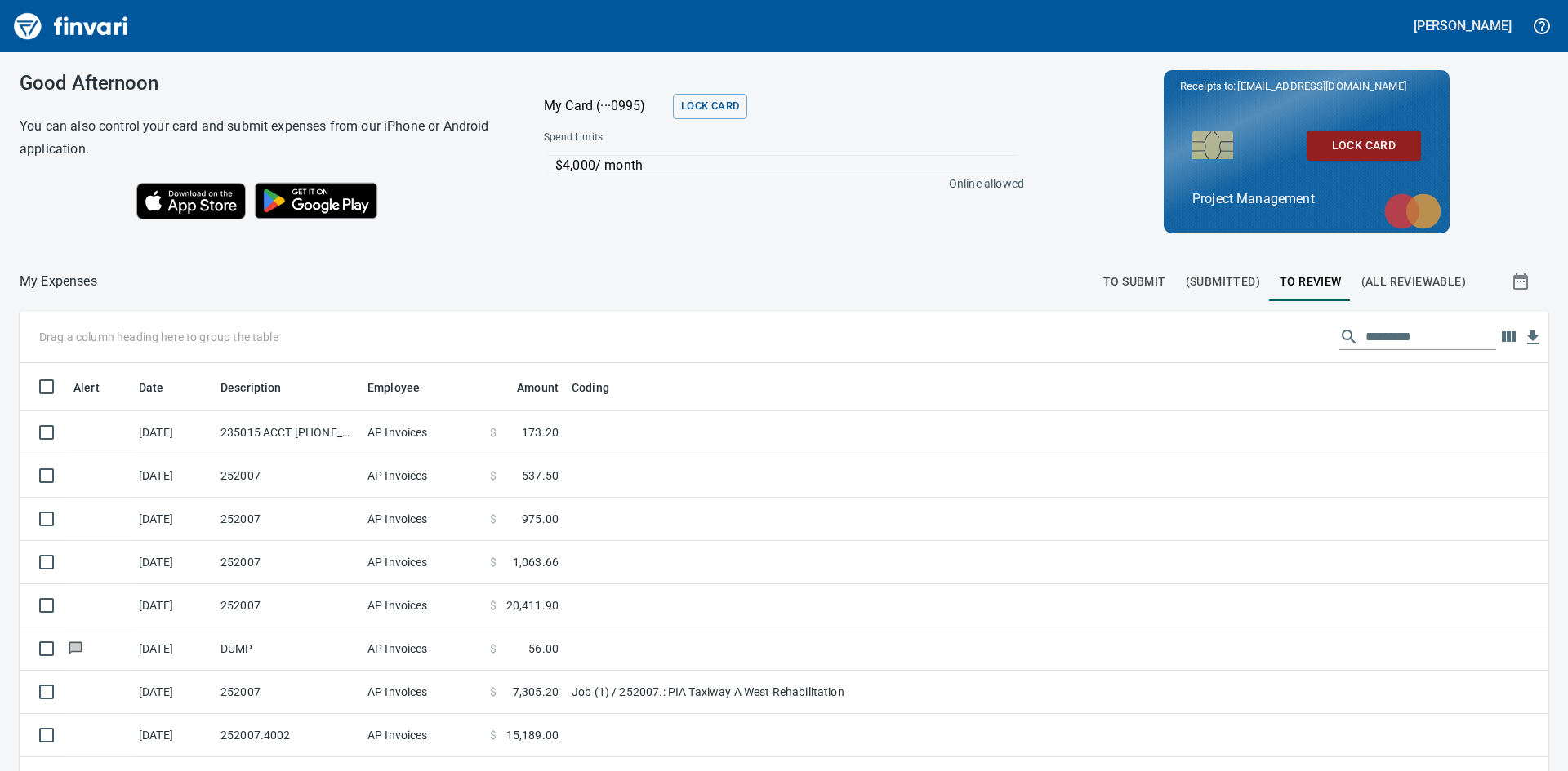
click at [1372, 285] on span "(All Reviewable)" at bounding box center [1414, 282] width 104 height 21
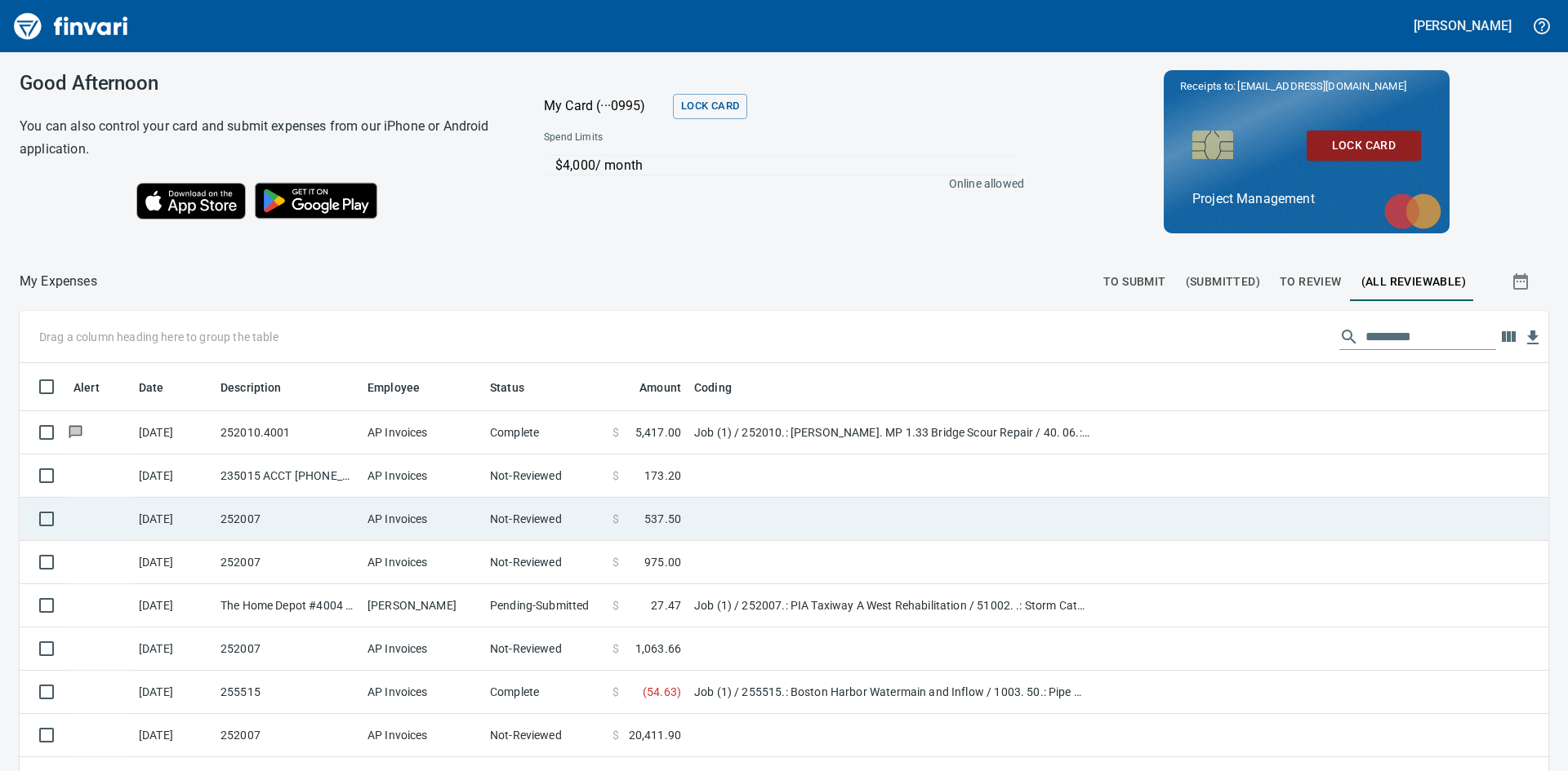
scroll to position [579, 1492]
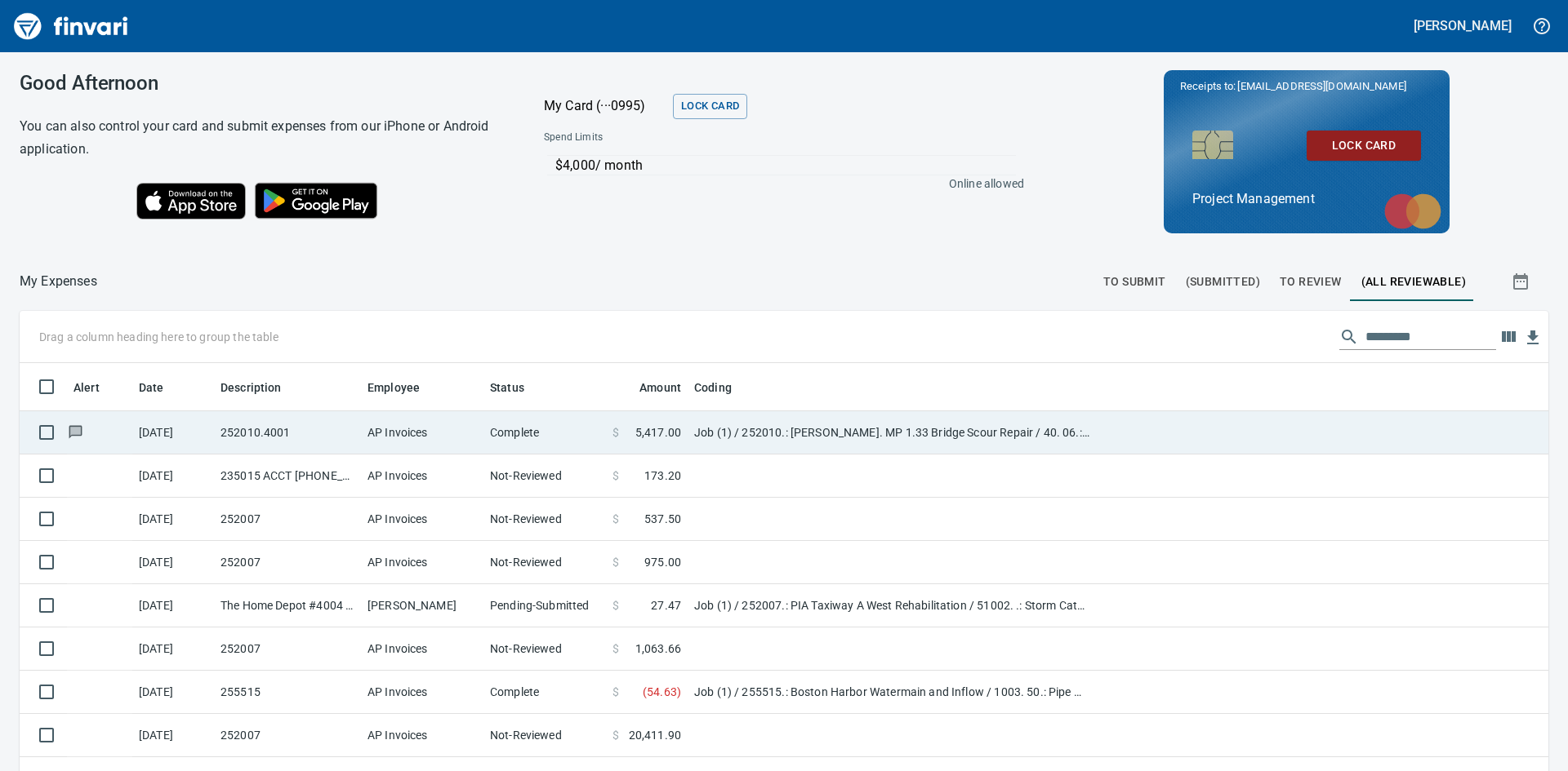
click at [115, 425] on td at bounding box center [99, 433] width 65 height 43
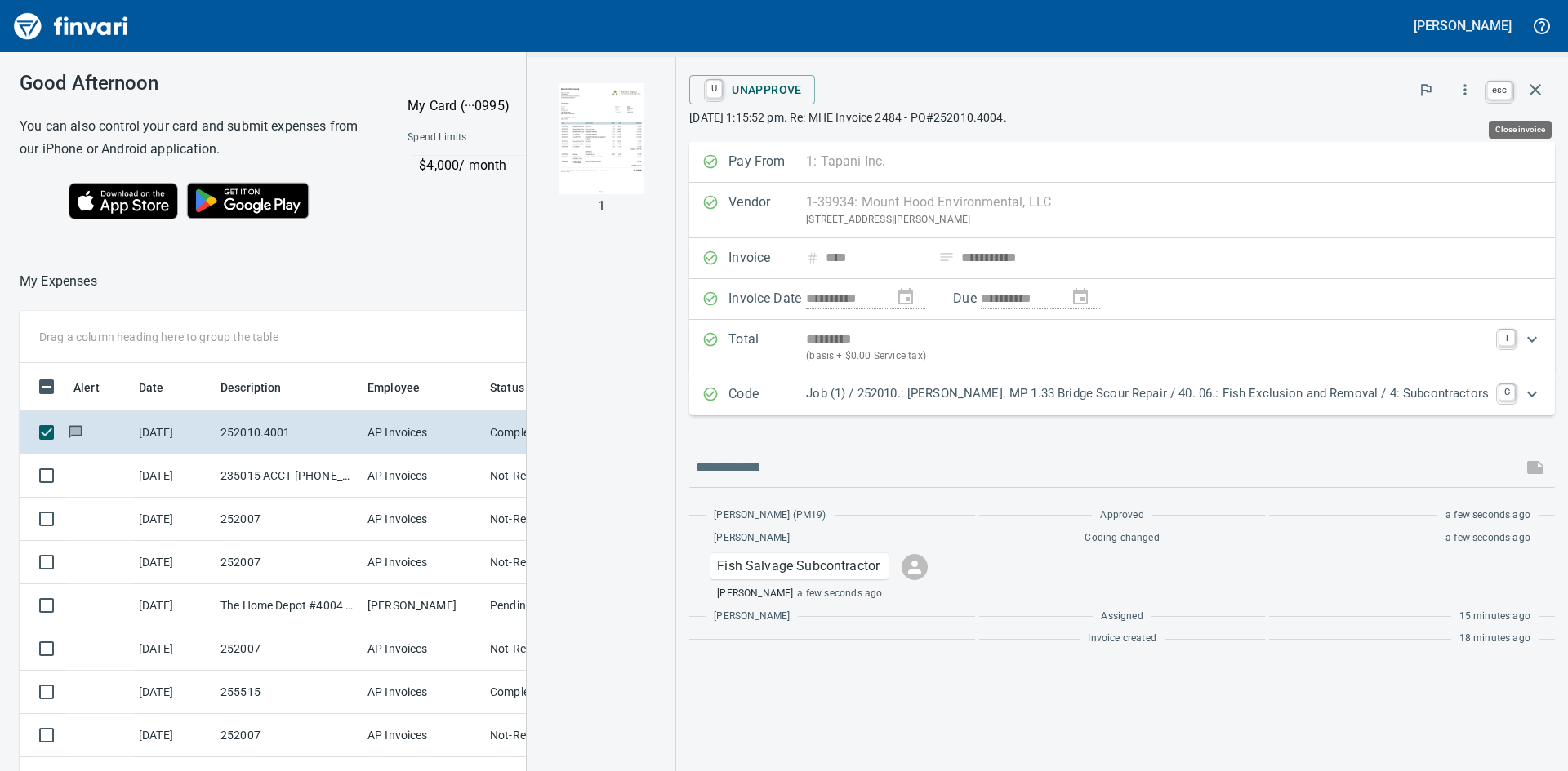
scroll to position [579, 1084]
click at [1536, 85] on icon "button" at bounding box center [1535, 90] width 20 height 20
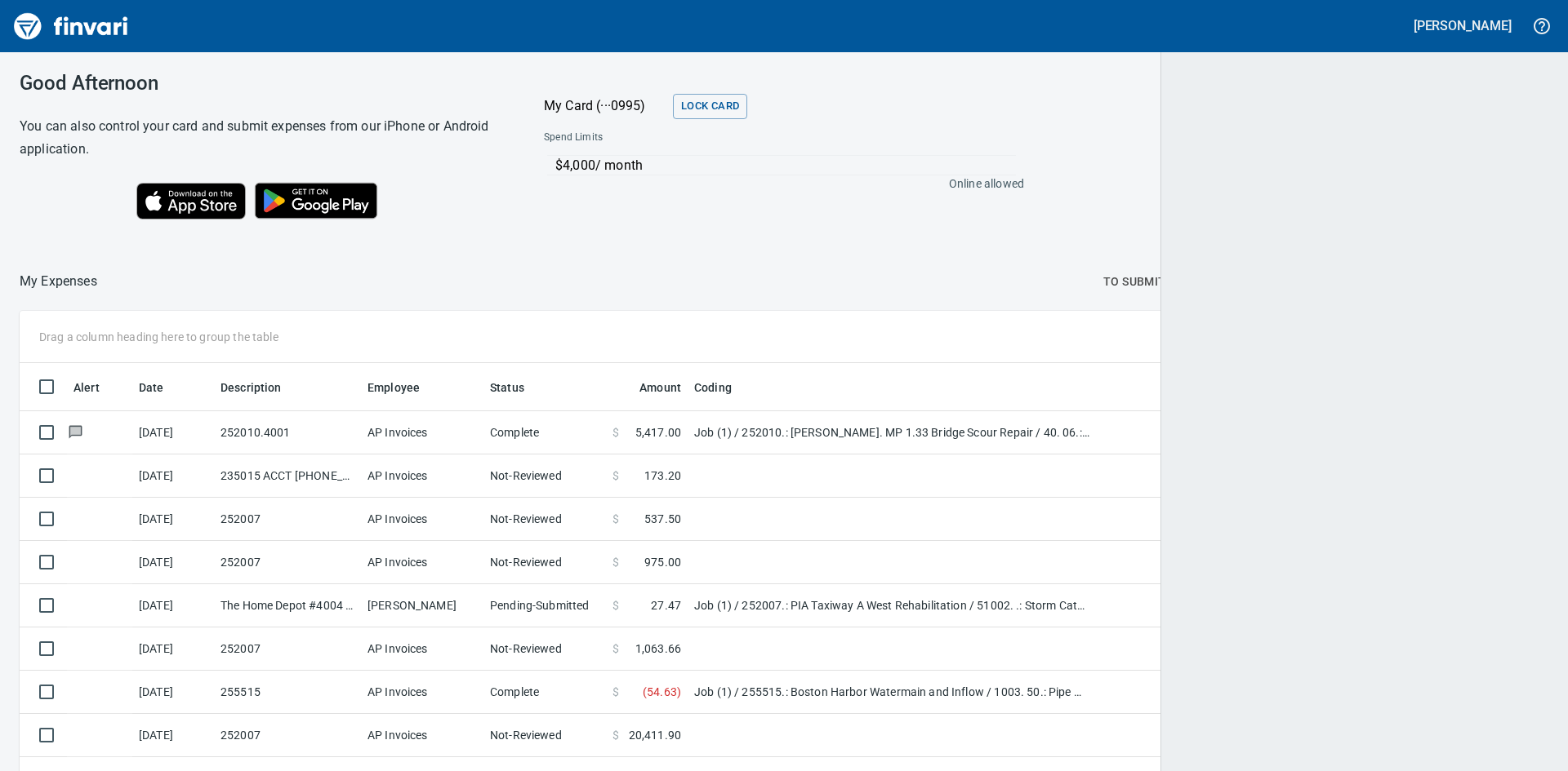
scroll to position [579, 1489]
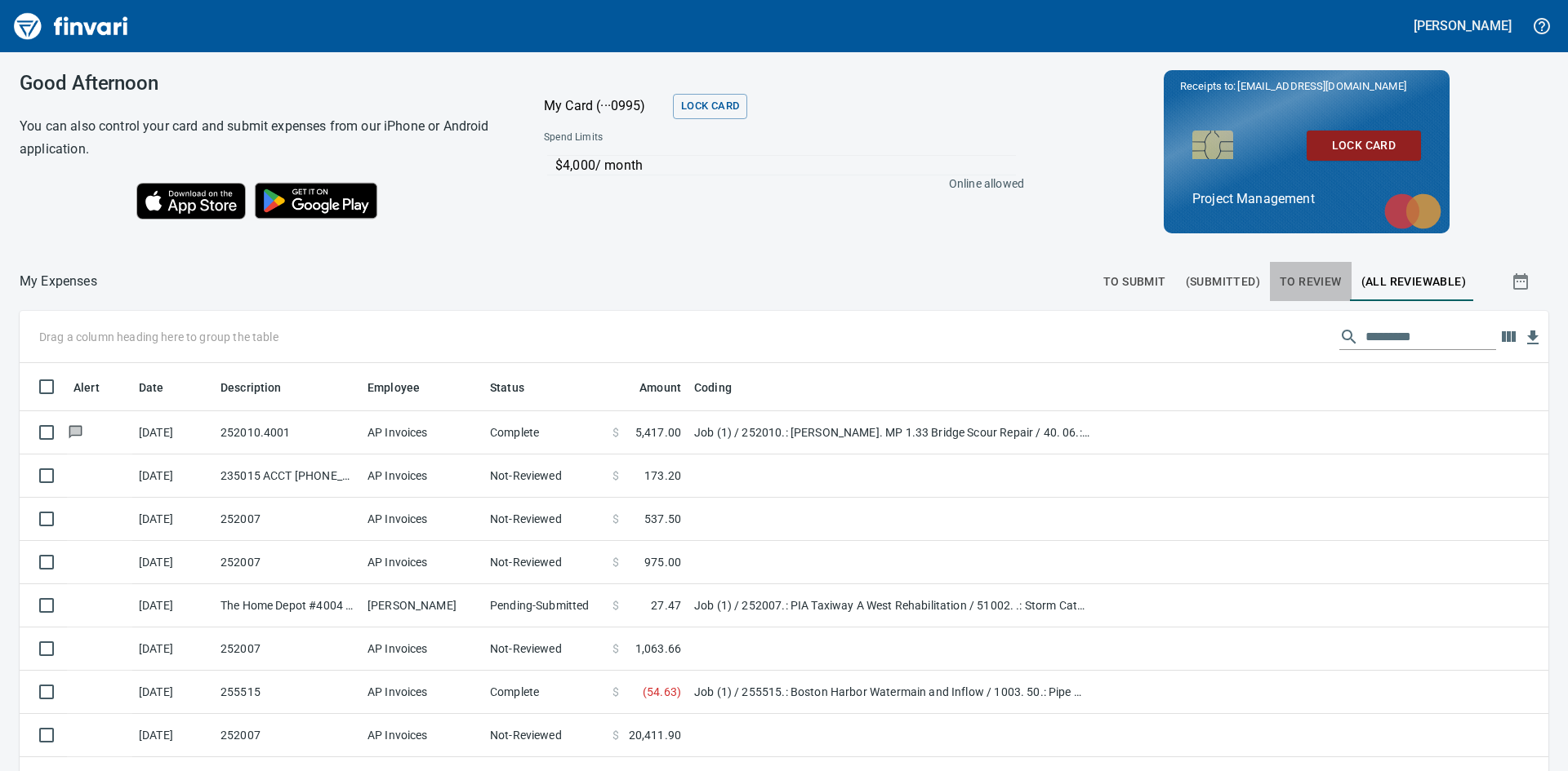
click at [1289, 278] on span "To Review" at bounding box center [1311, 282] width 63 height 21
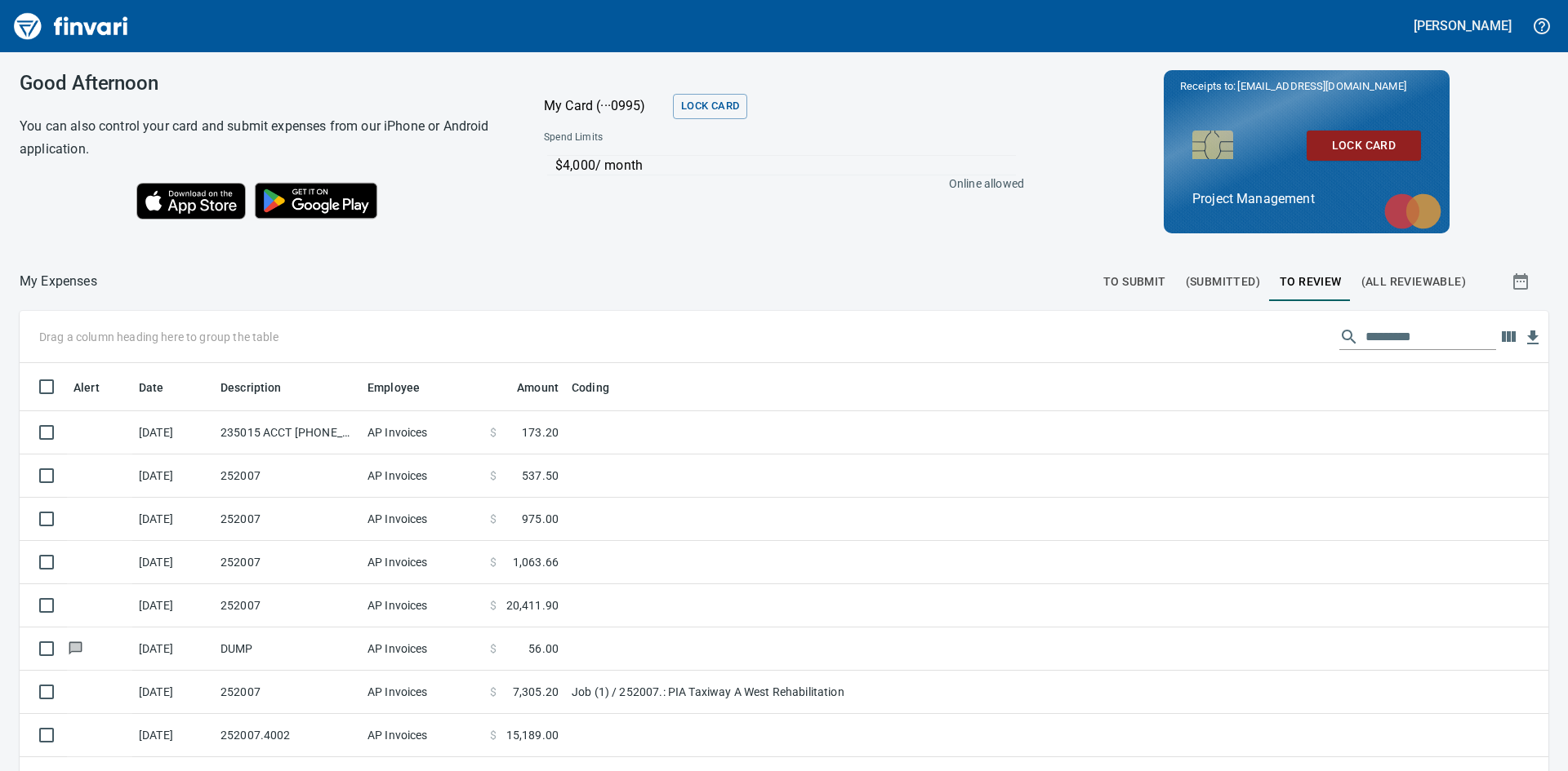
scroll to position [579, 1505]
